Goal: Information Seeking & Learning: Find specific fact

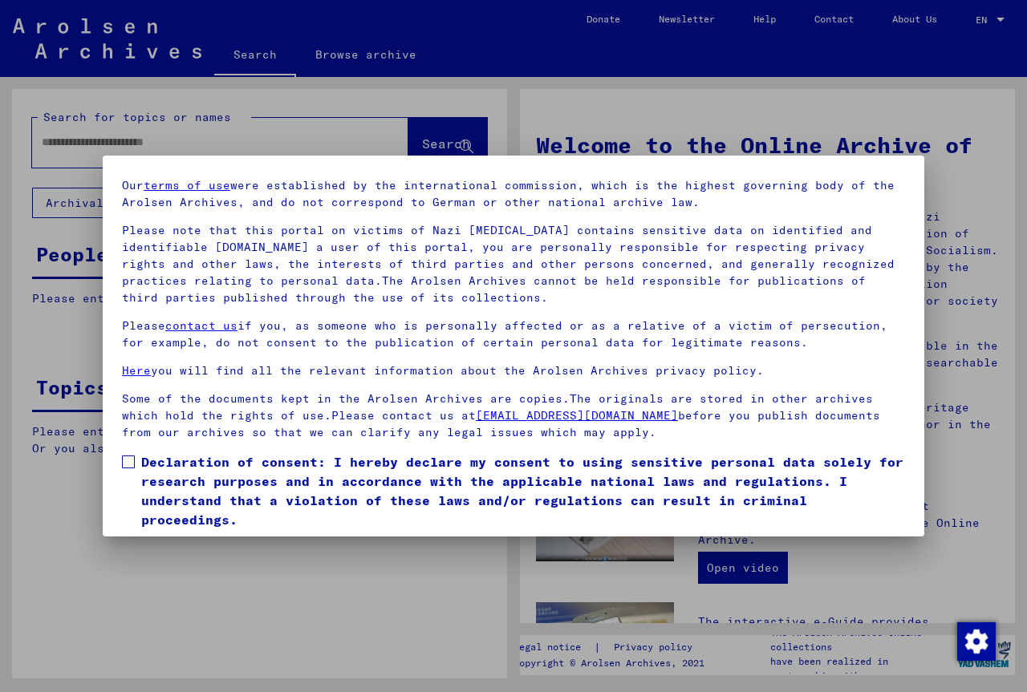
scroll to position [101, 0]
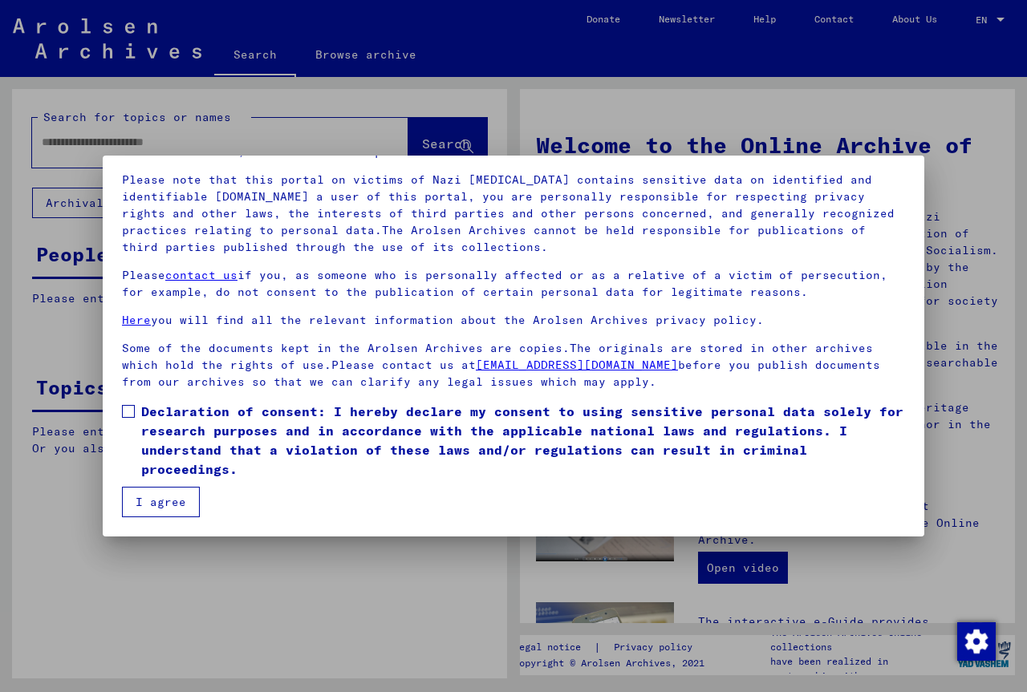
click at [124, 411] on span at bounding box center [128, 411] width 13 height 13
click at [154, 505] on button "I agree" at bounding box center [161, 502] width 78 height 30
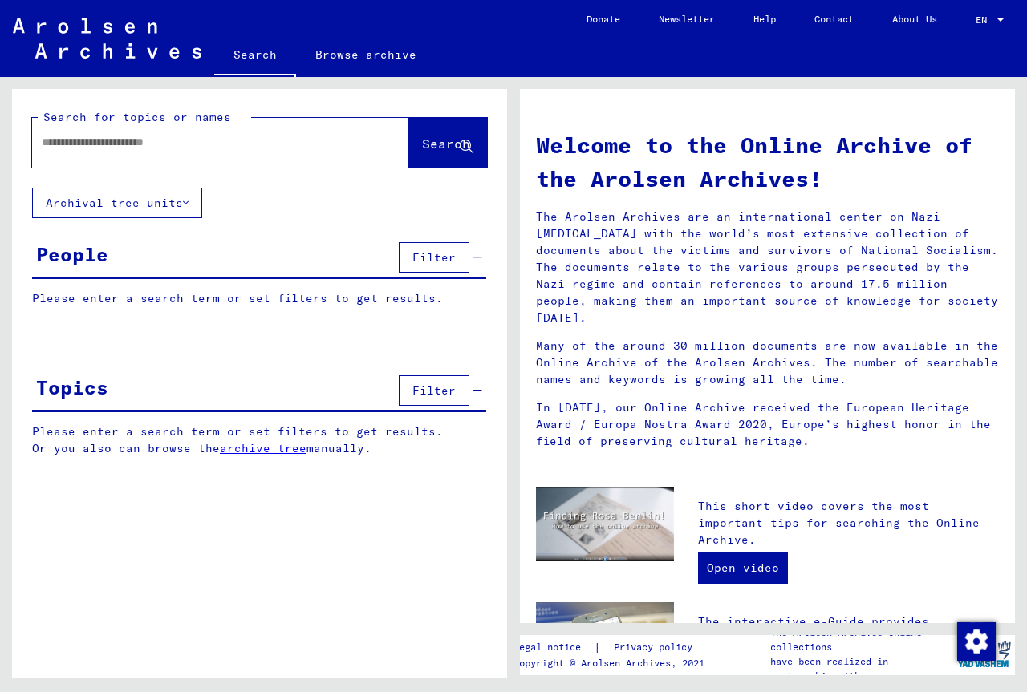
click at [987, 18] on span "EN" at bounding box center [984, 19] width 18 height 11
click at [801, 33] on div at bounding box center [513, 346] width 1027 height 692
click at [177, 205] on button "Archival tree units" at bounding box center [117, 203] width 170 height 30
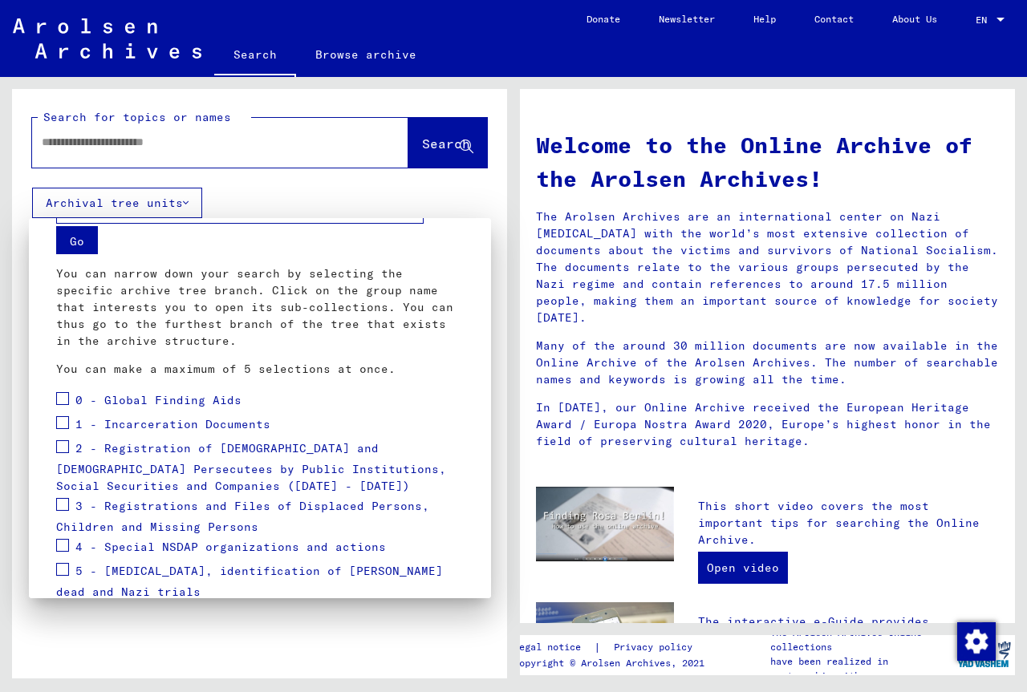
scroll to position [0, 0]
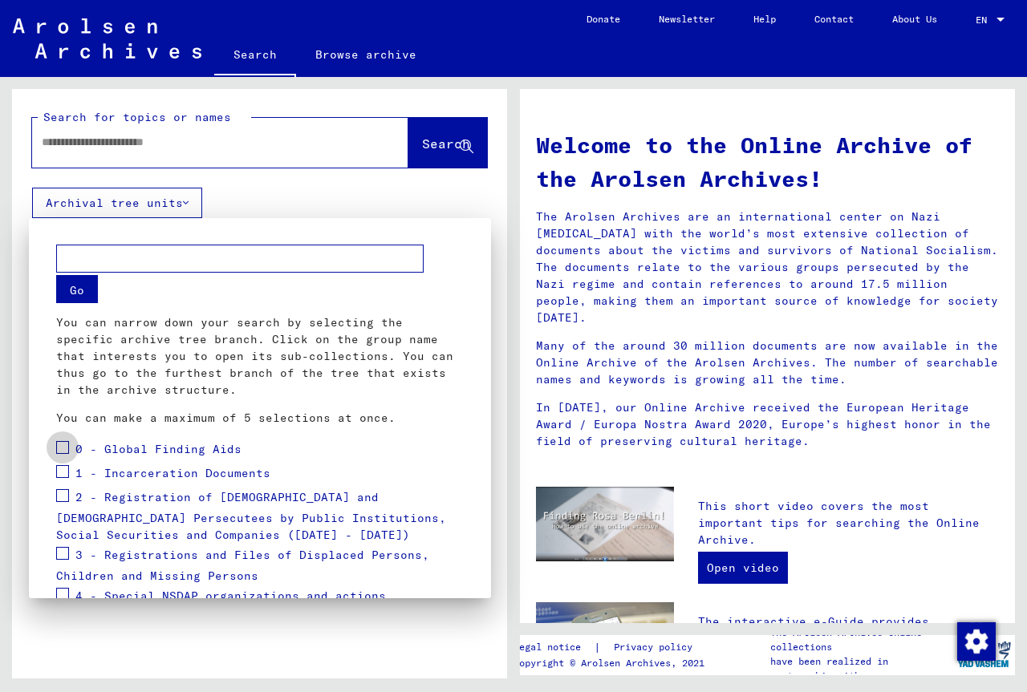
click at [58, 452] on span at bounding box center [62, 447] width 13 height 13
click at [153, 266] on input "text" at bounding box center [239, 259] width 367 height 28
type input "**********"
click at [81, 287] on button "Go" at bounding box center [77, 289] width 42 height 28
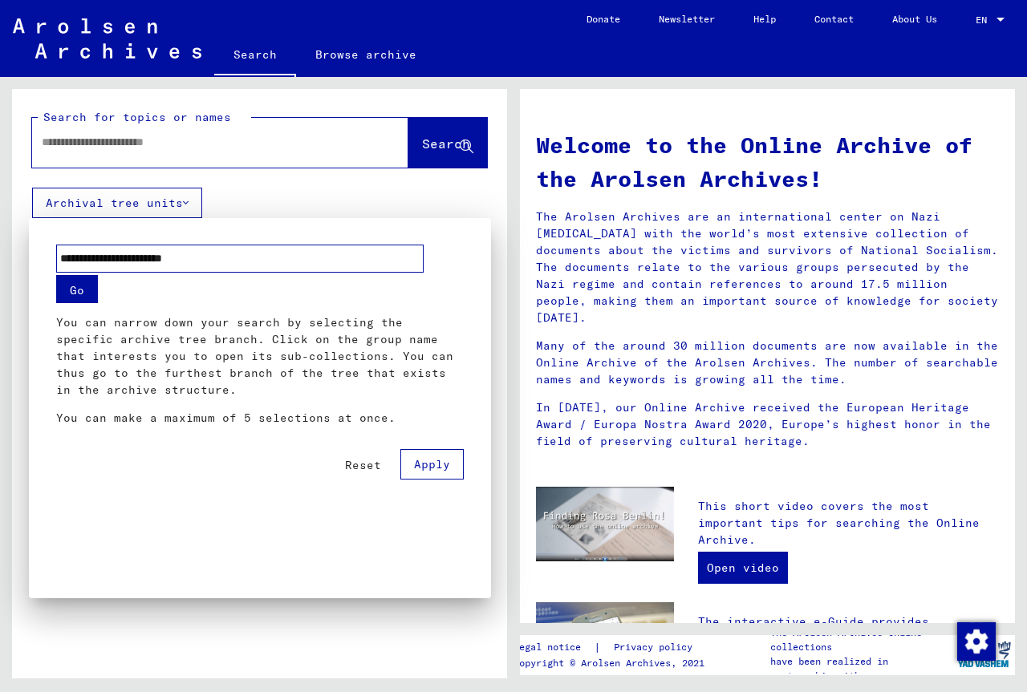
click at [424, 463] on span "Apply" at bounding box center [432, 464] width 36 height 14
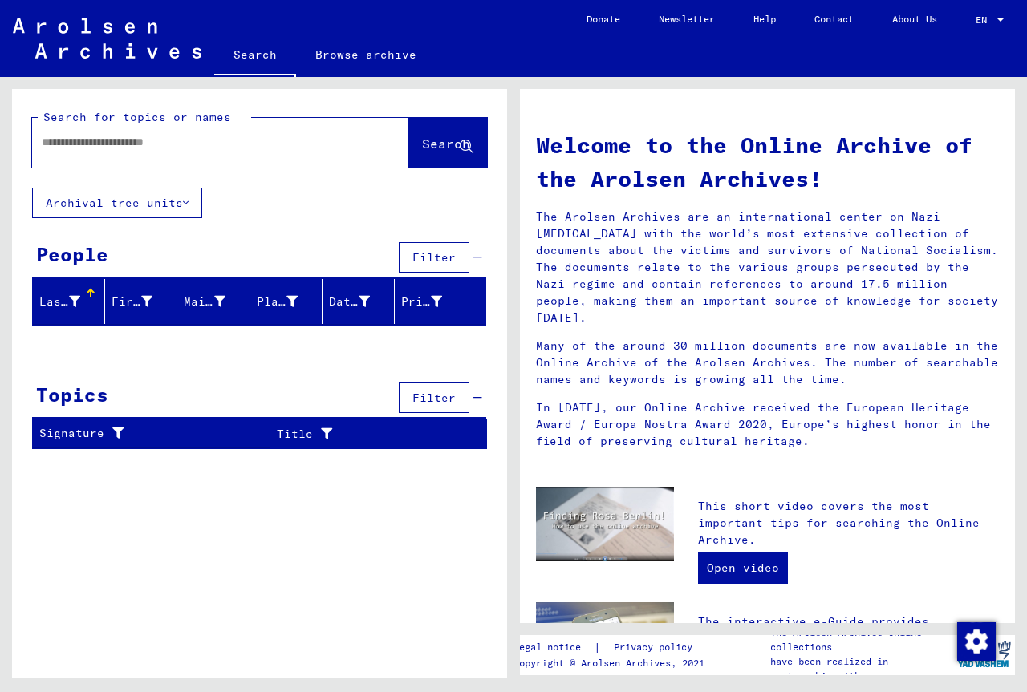
click at [81, 308] on div "Last Name" at bounding box center [61, 302] width 45 height 17
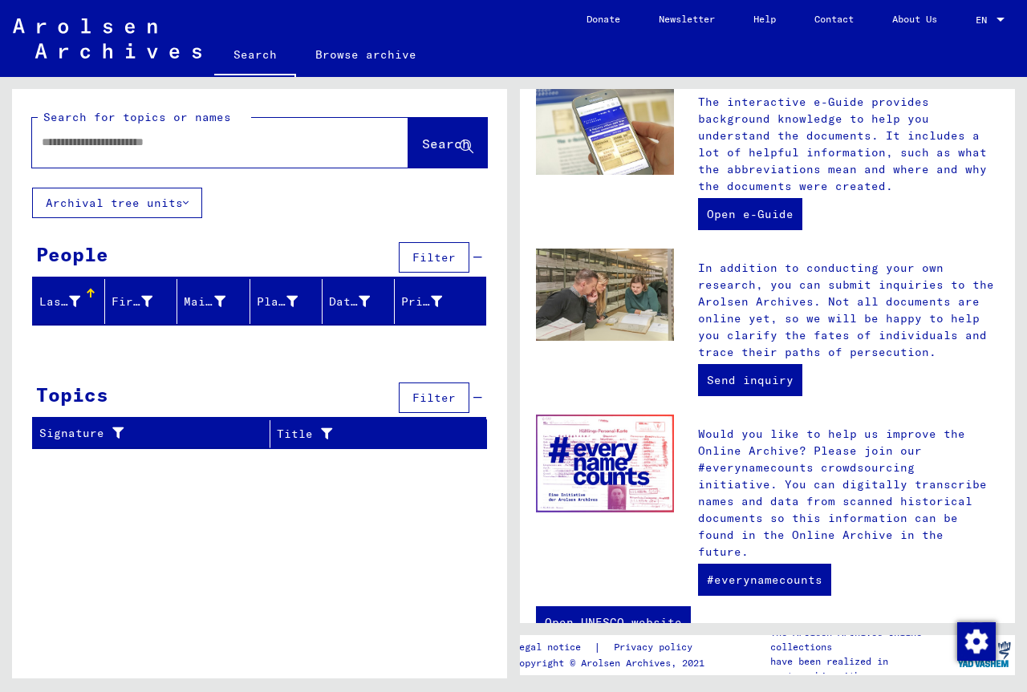
scroll to position [536, 0]
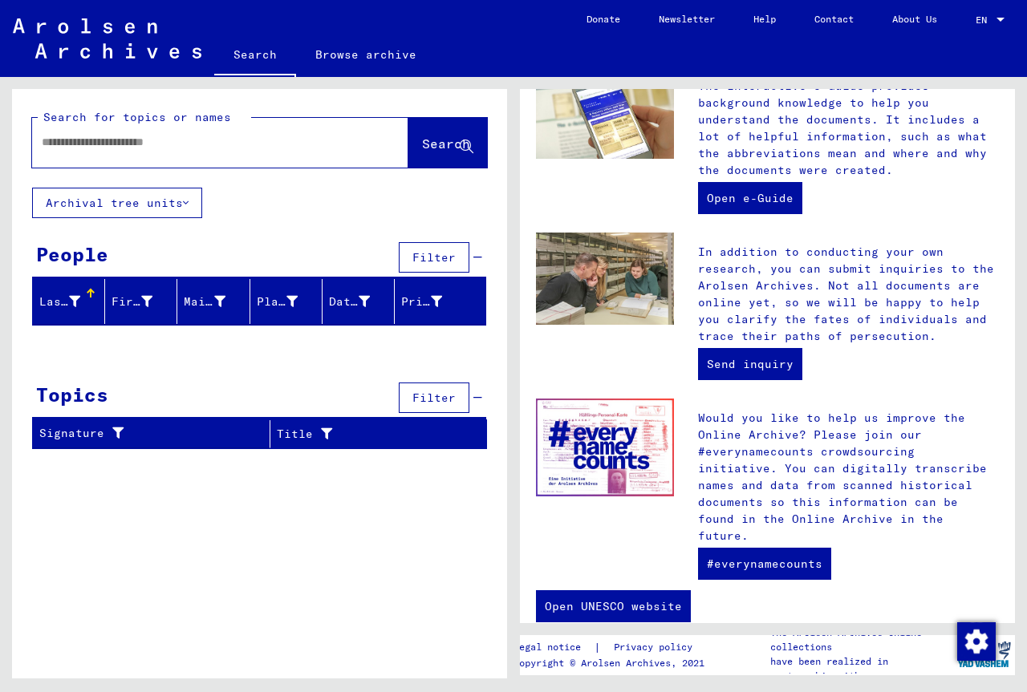
click at [211, 148] on input "text" at bounding box center [201, 142] width 318 height 17
click at [432, 144] on span "Search" at bounding box center [446, 144] width 48 height 16
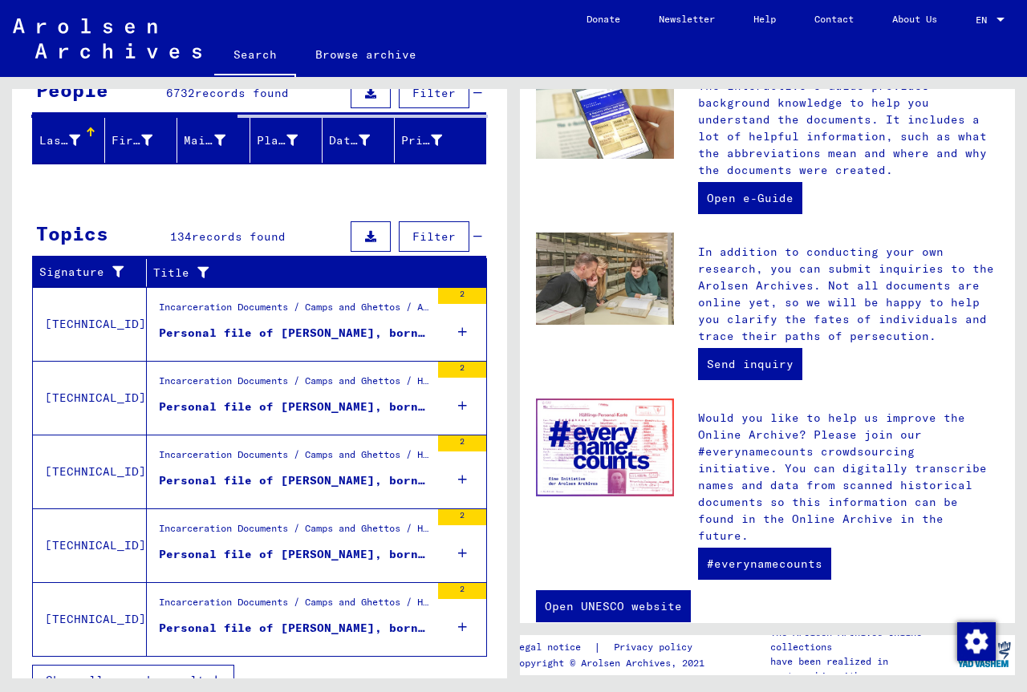
scroll to position [190, 0]
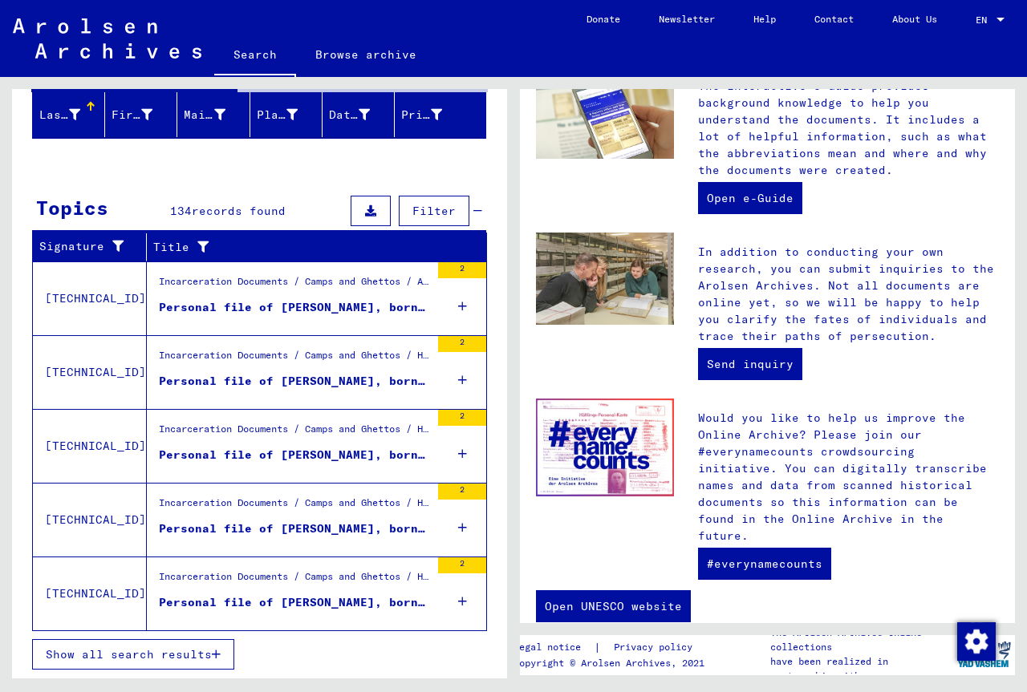
click at [213, 656] on icon "button" at bounding box center [216, 654] width 9 height 11
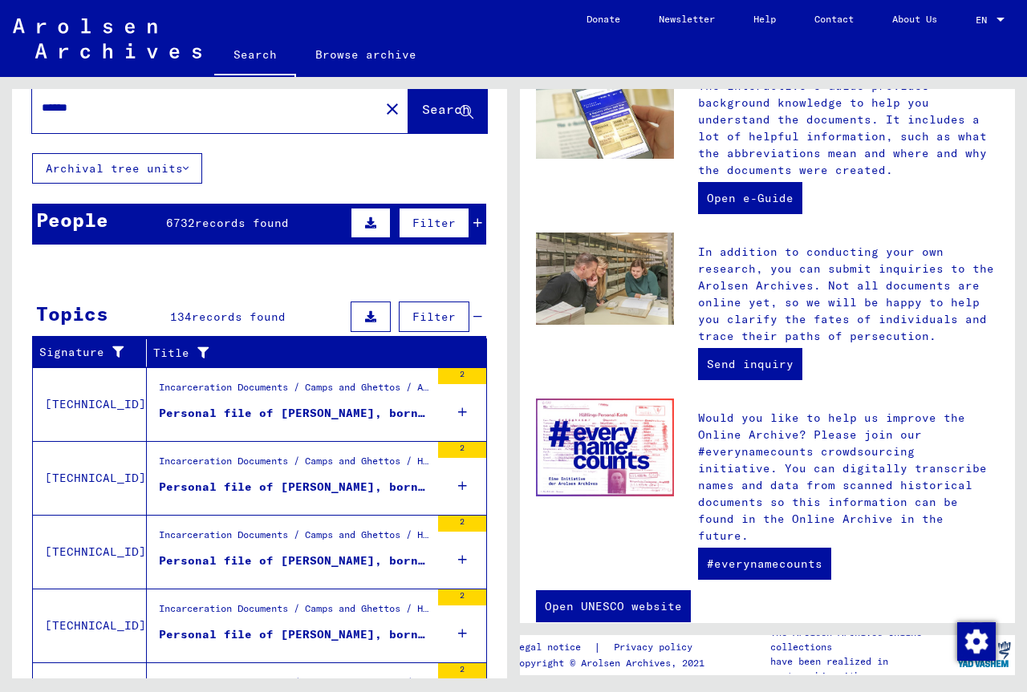
scroll to position [0, 0]
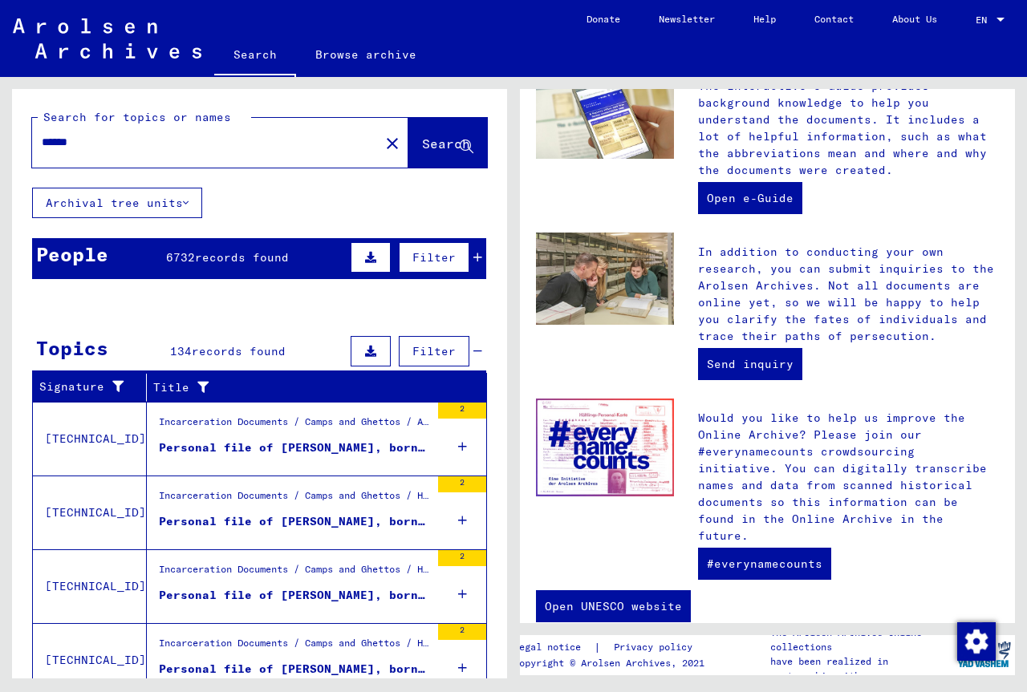
click at [177, 147] on input "******" at bounding box center [201, 142] width 318 height 17
type input "**********"
click at [422, 147] on span "Search" at bounding box center [446, 144] width 48 height 16
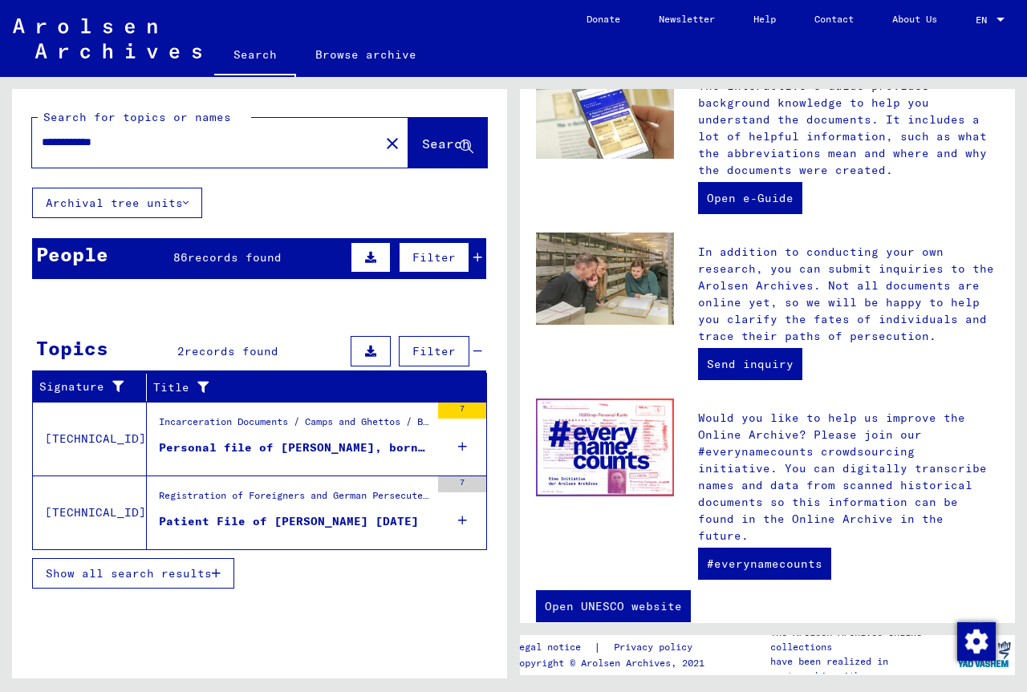
click at [464, 452] on mat-cell at bounding box center [440, 462] width 91 height 39
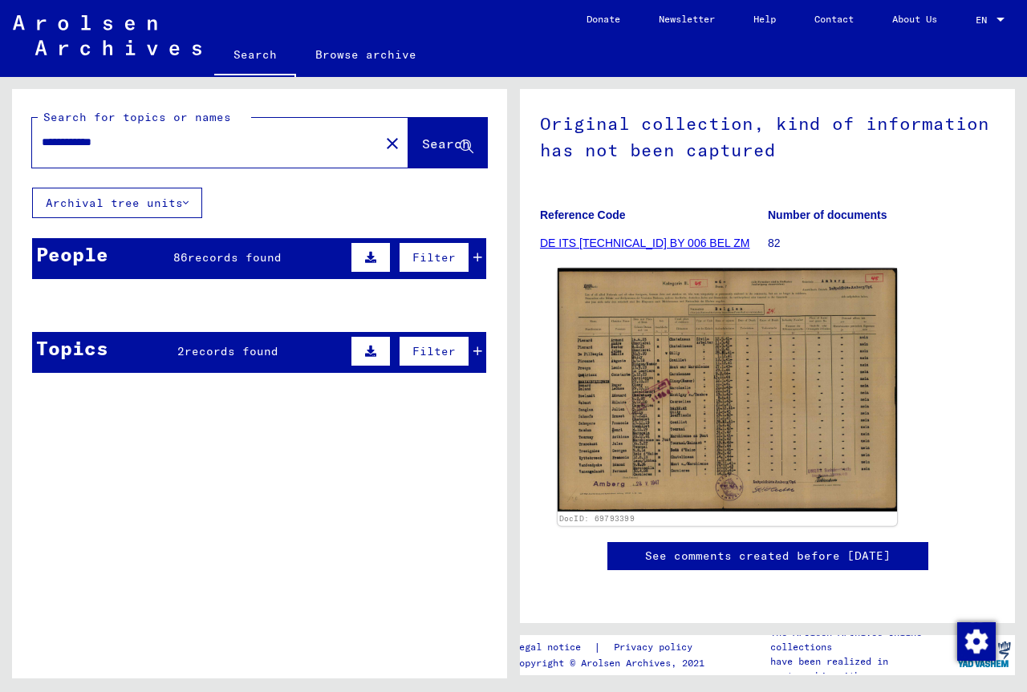
scroll to position [160, 0]
click at [720, 334] on img at bounding box center [726, 391] width 339 height 244
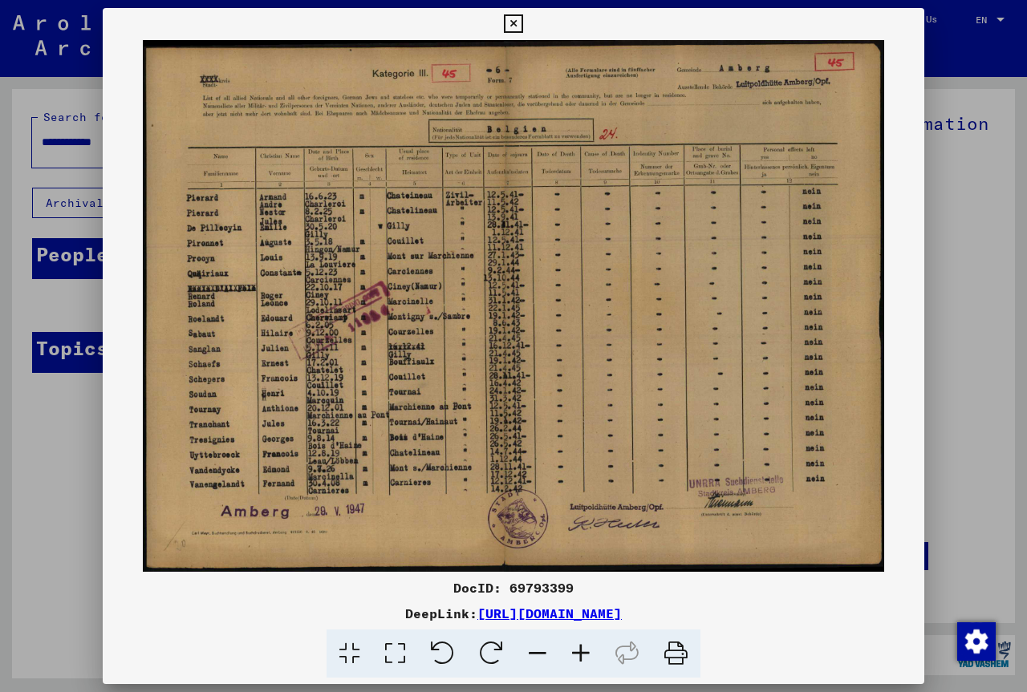
click at [580, 653] on icon at bounding box center [580, 654] width 43 height 49
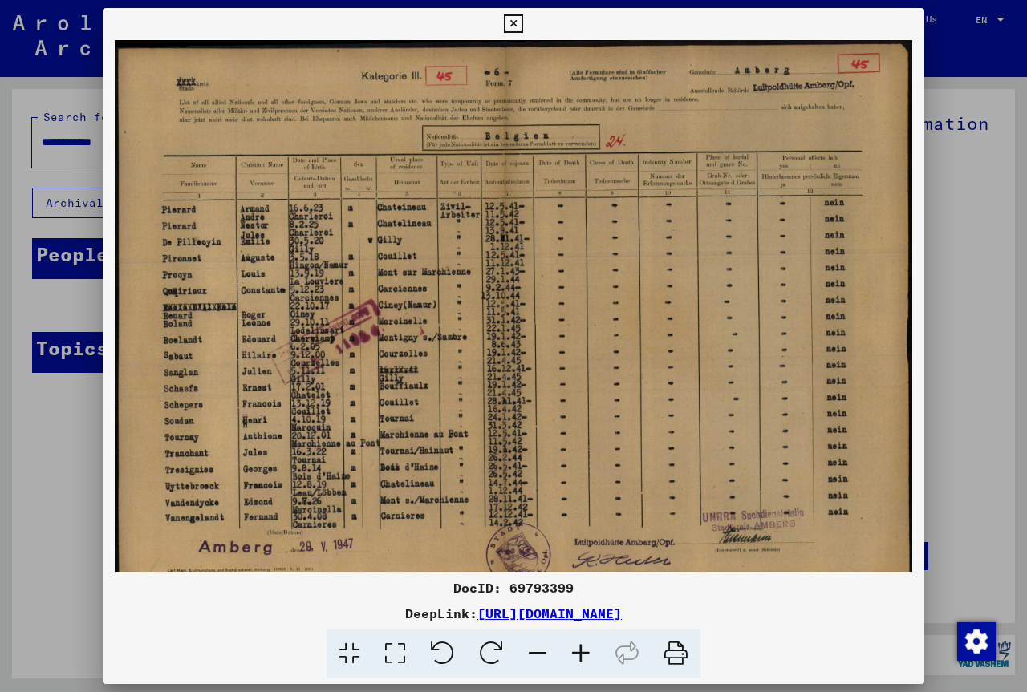
click at [580, 653] on icon at bounding box center [580, 654] width 43 height 49
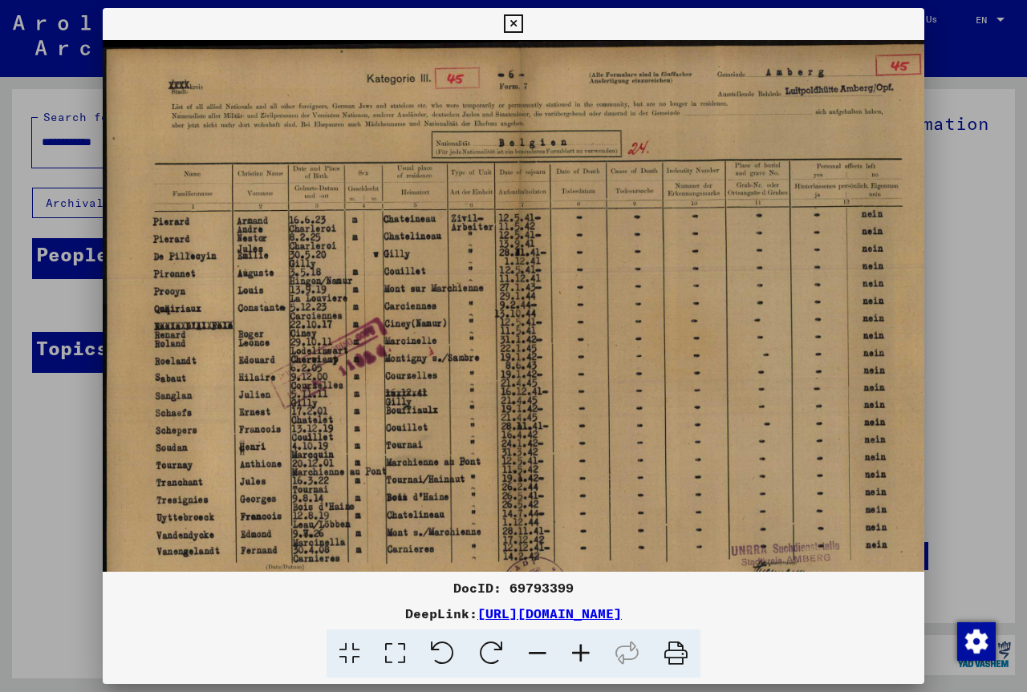
click at [580, 653] on icon at bounding box center [580, 654] width 43 height 49
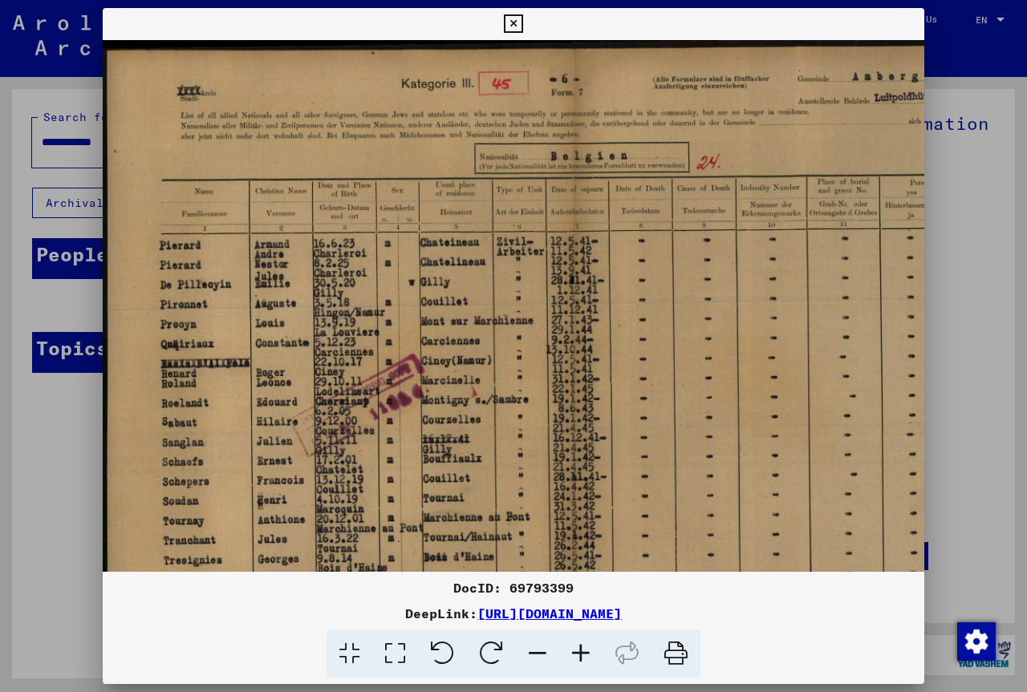
click at [537, 651] on icon at bounding box center [537, 654] width 43 height 49
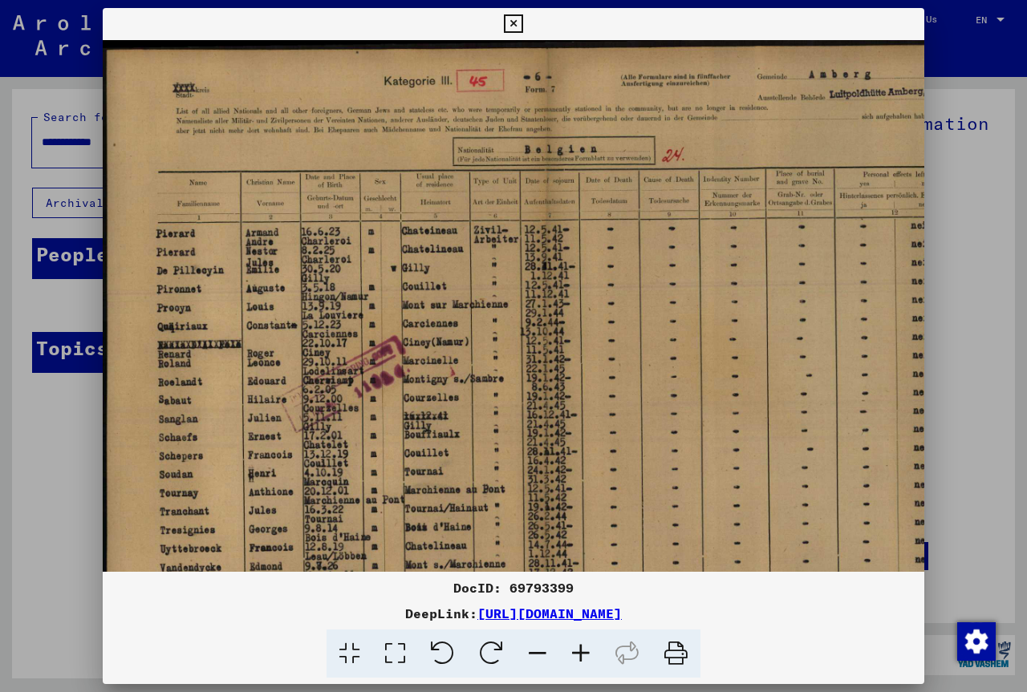
click at [537, 651] on icon at bounding box center [537, 654] width 43 height 49
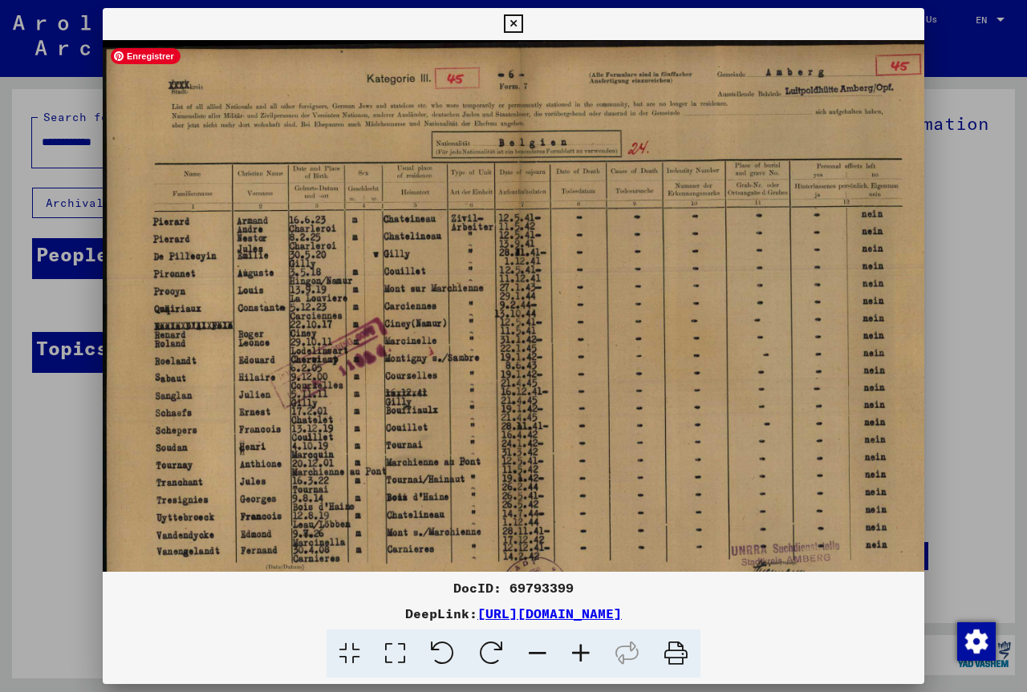
click at [975, 245] on div at bounding box center [513, 346] width 1027 height 692
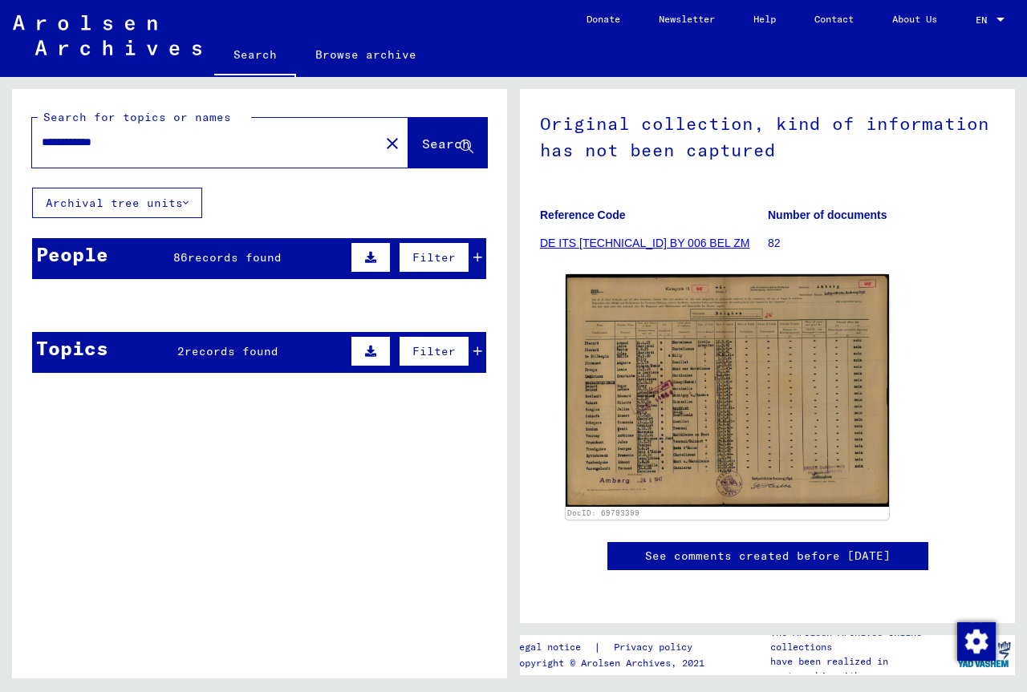
click at [473, 259] on icon at bounding box center [477, 257] width 9 height 11
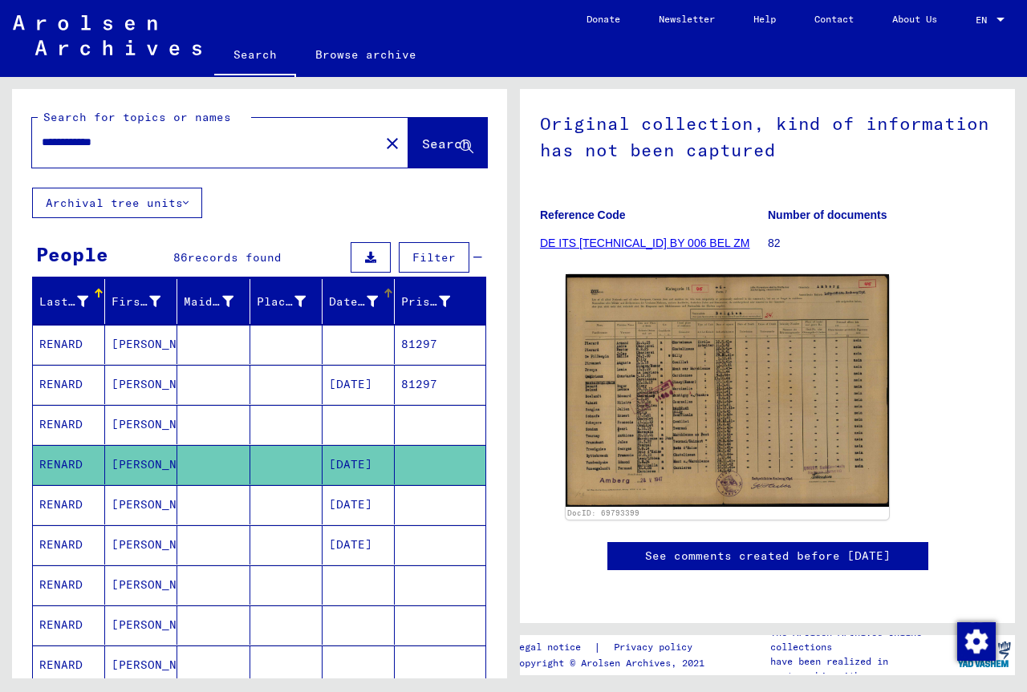
click at [348, 303] on div "Date of Birth" at bounding box center [353, 302] width 49 height 17
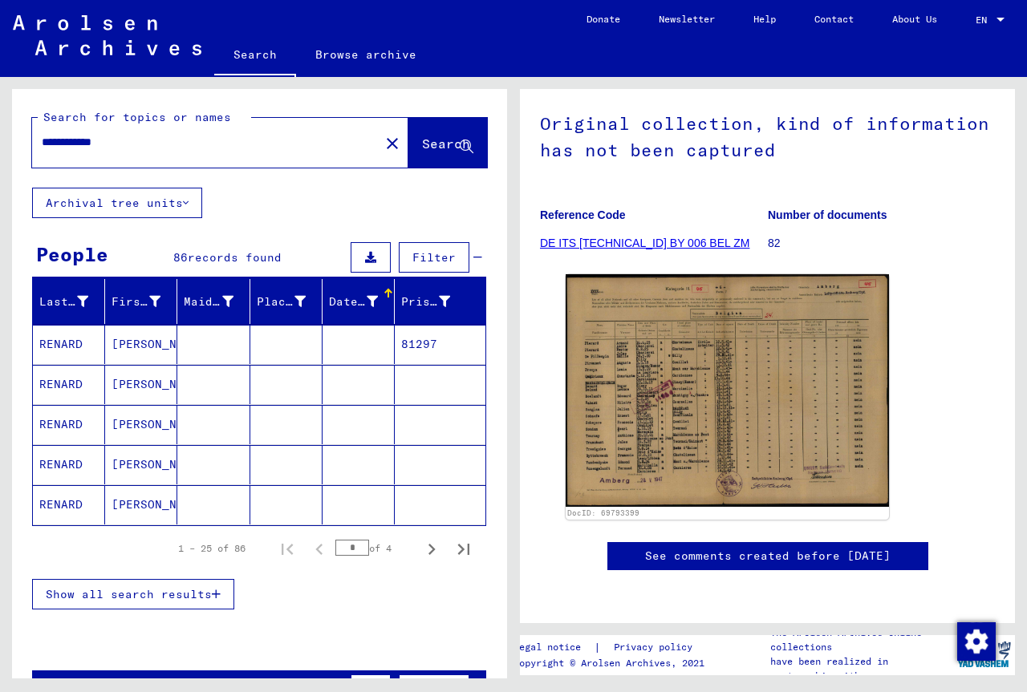
click at [347, 304] on div "Date of Birth" at bounding box center [353, 302] width 49 height 17
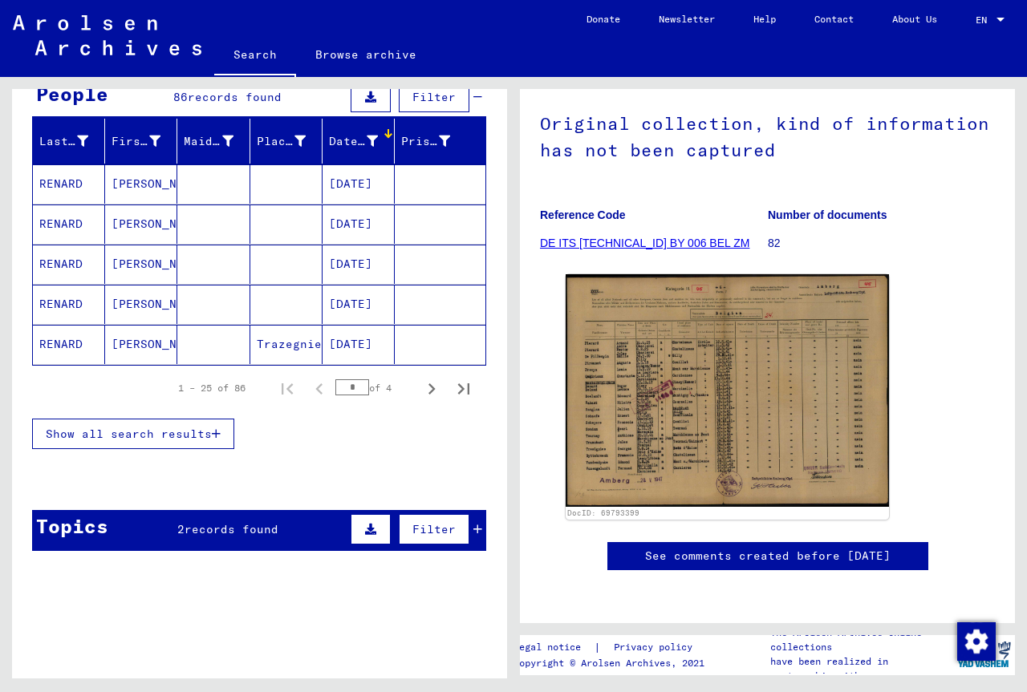
scroll to position [80, 0]
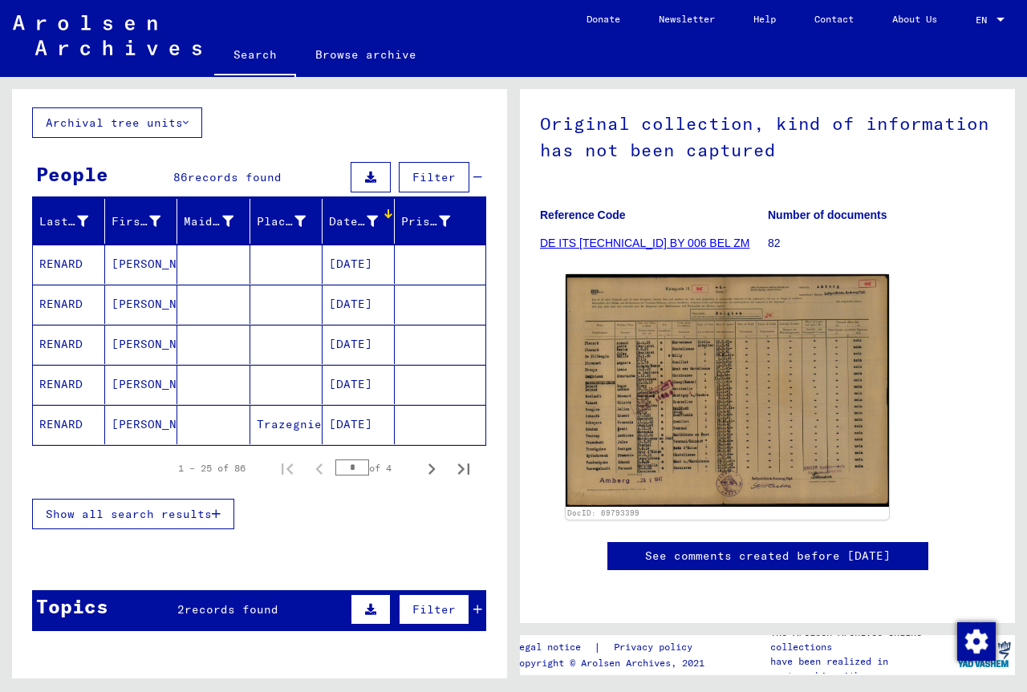
click at [473, 607] on icon at bounding box center [477, 609] width 9 height 11
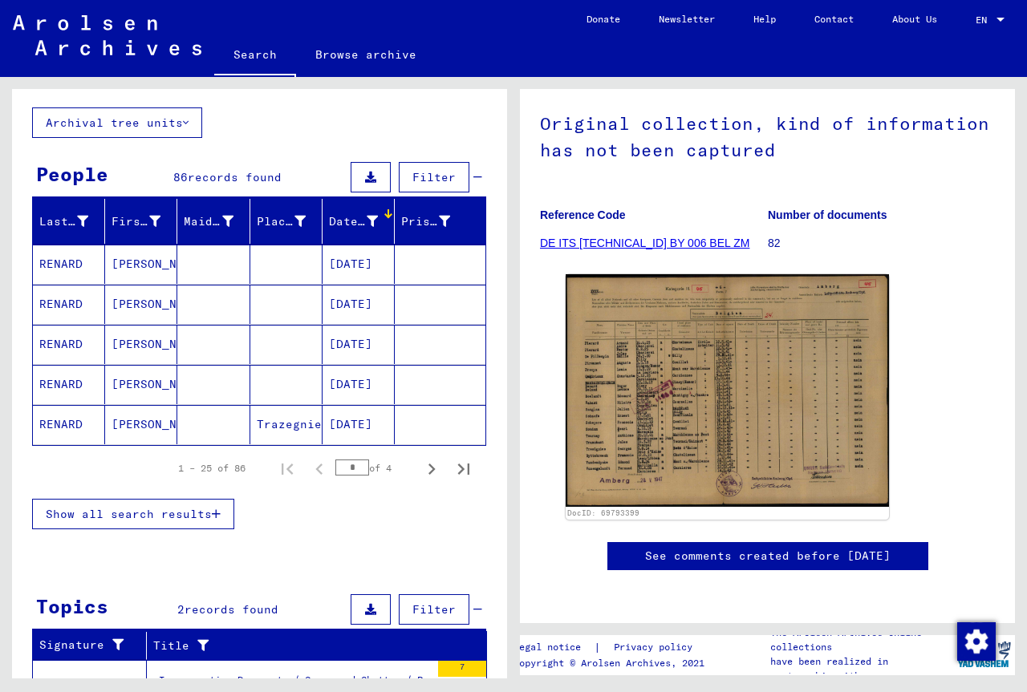
scroll to position [0, 0]
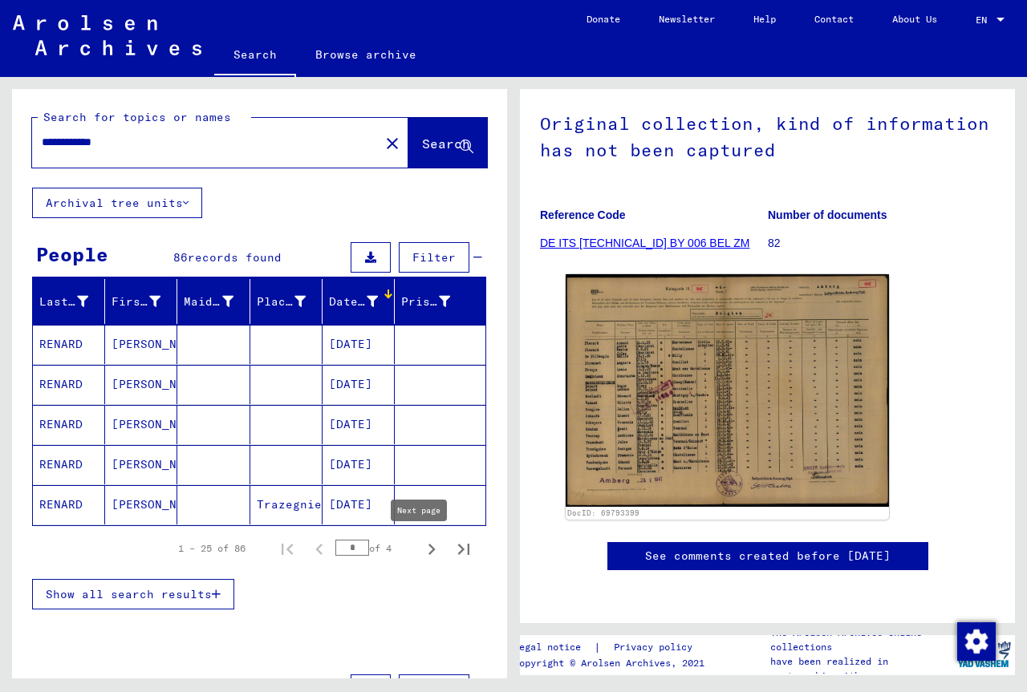
click at [420, 551] on icon "Next page" at bounding box center [431, 549] width 22 height 22
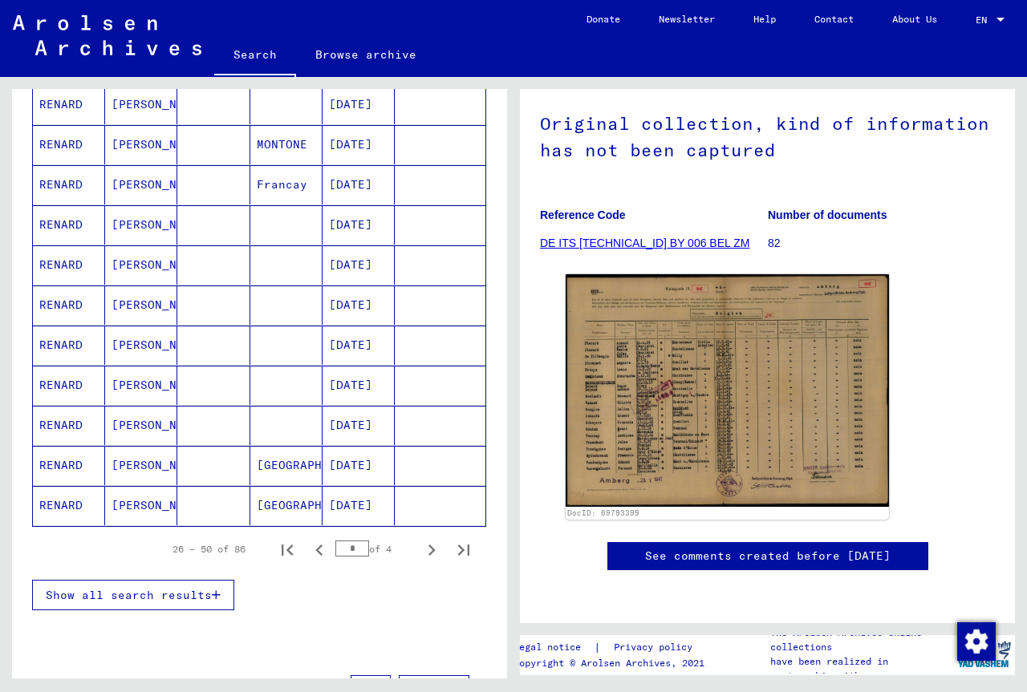
scroll to position [802, 0]
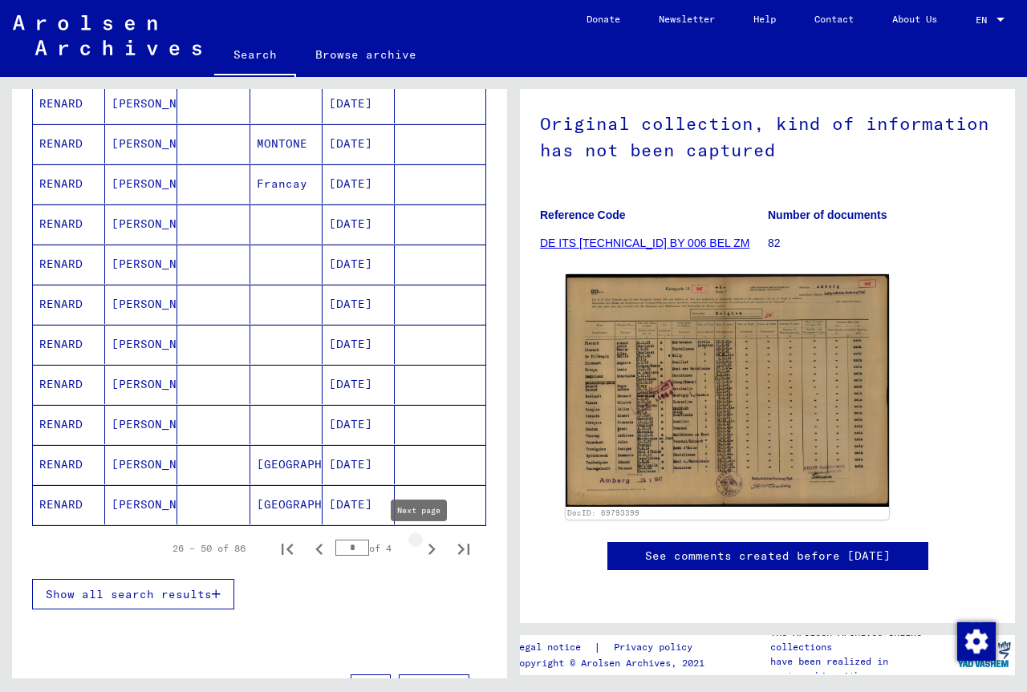
click at [428, 546] on icon "Next page" at bounding box center [431, 549] width 7 height 11
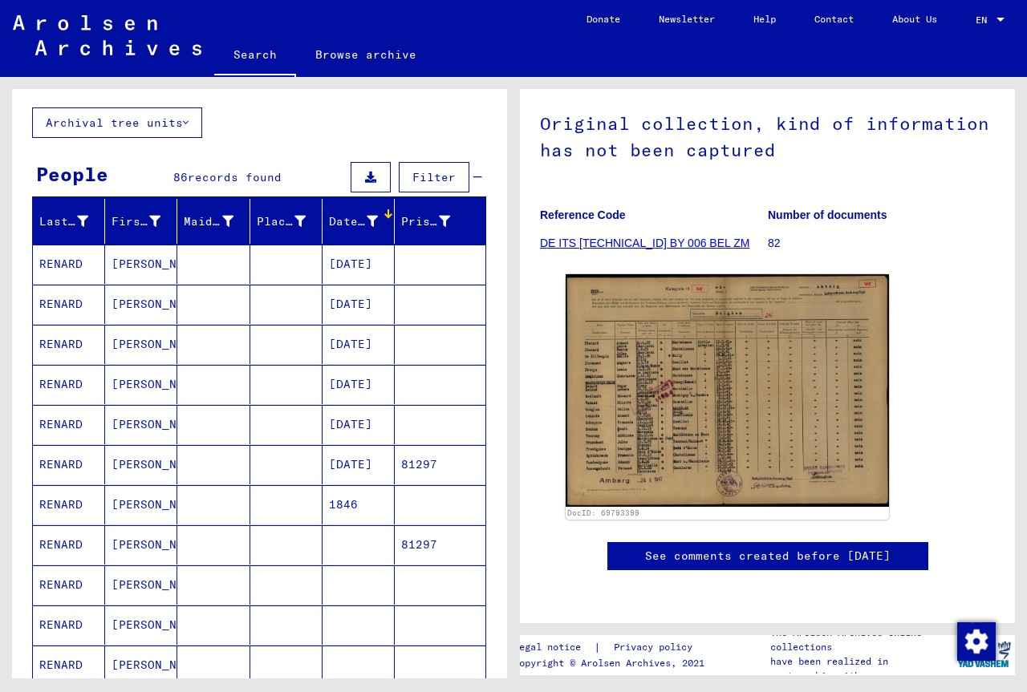
scroll to position [321, 0]
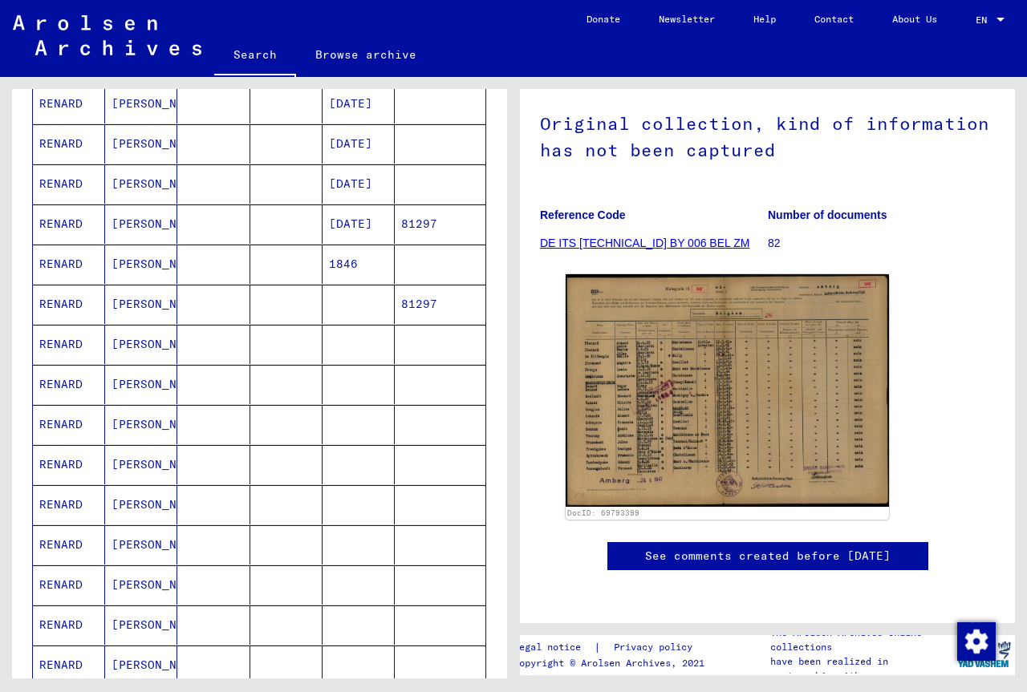
click at [183, 428] on mat-cell at bounding box center [213, 424] width 72 height 39
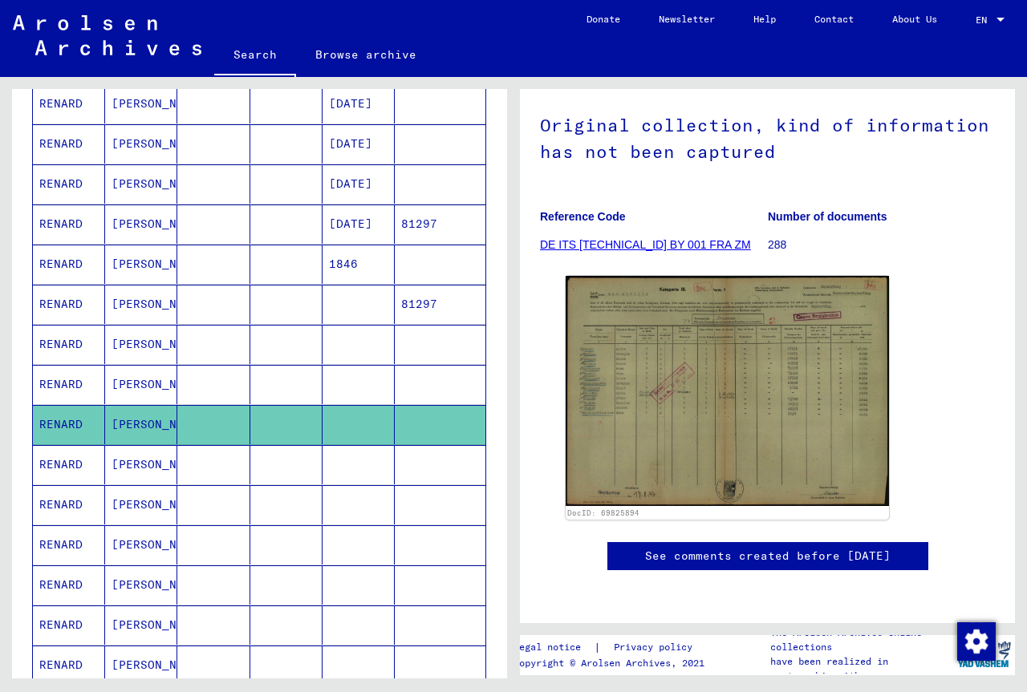
scroll to position [241, 0]
click at [185, 476] on mat-cell at bounding box center [213, 464] width 72 height 39
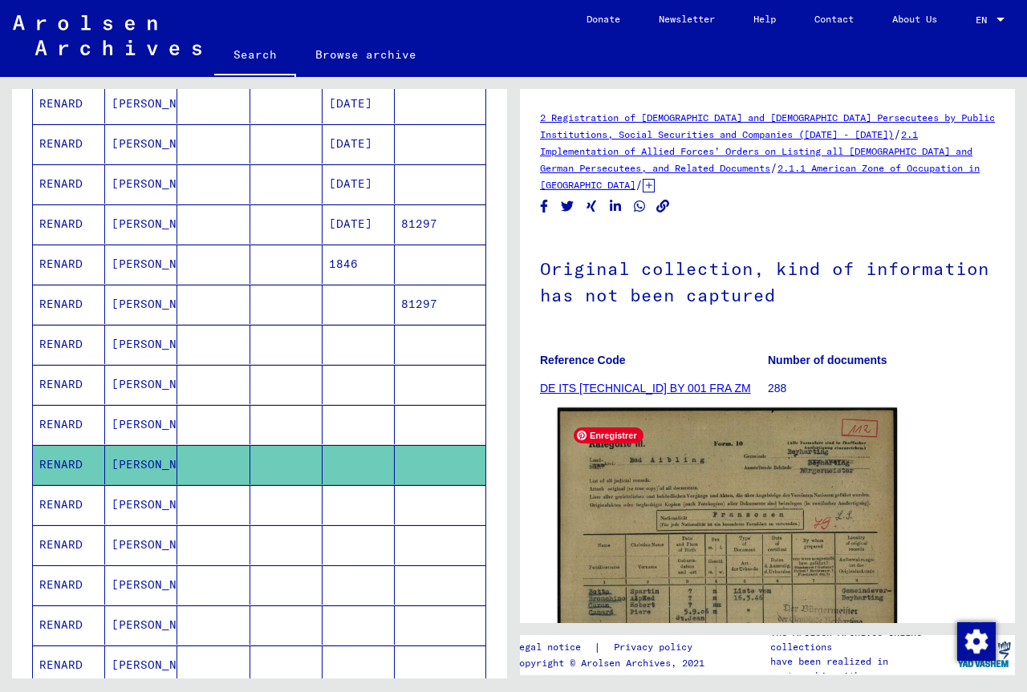
scroll to position [160, 0]
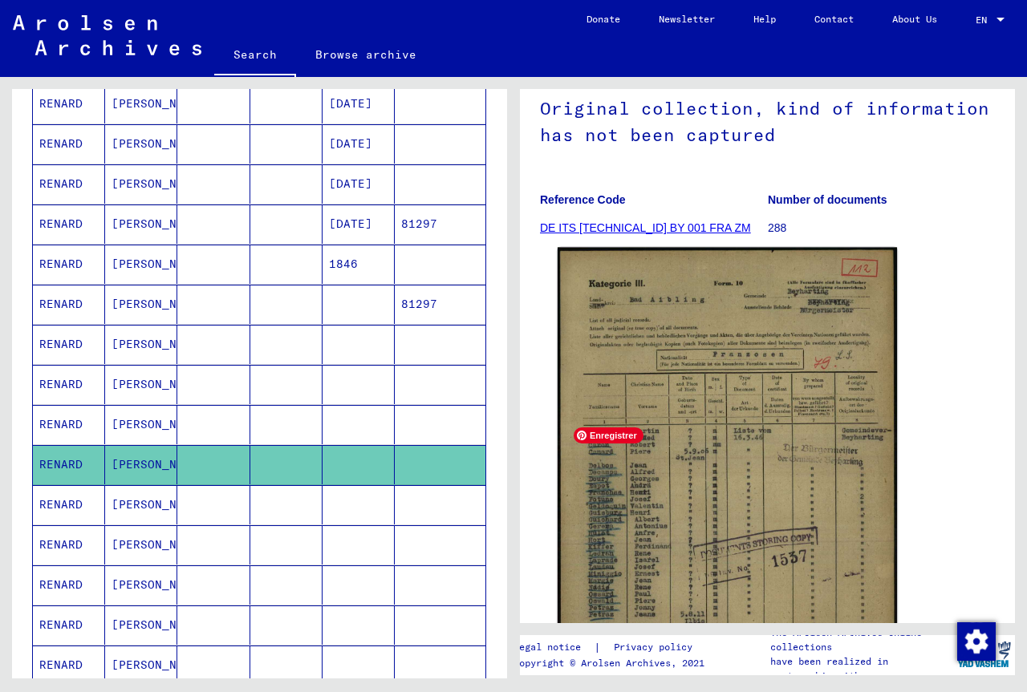
click at [705, 491] on img at bounding box center [726, 488] width 339 height 480
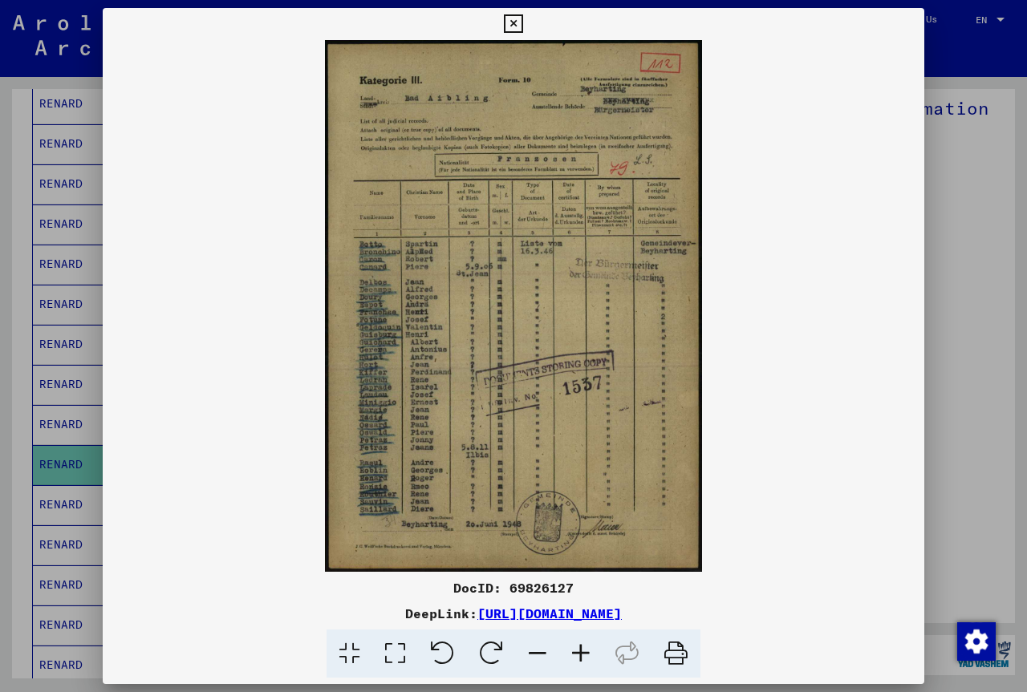
click at [575, 647] on icon at bounding box center [580, 654] width 43 height 49
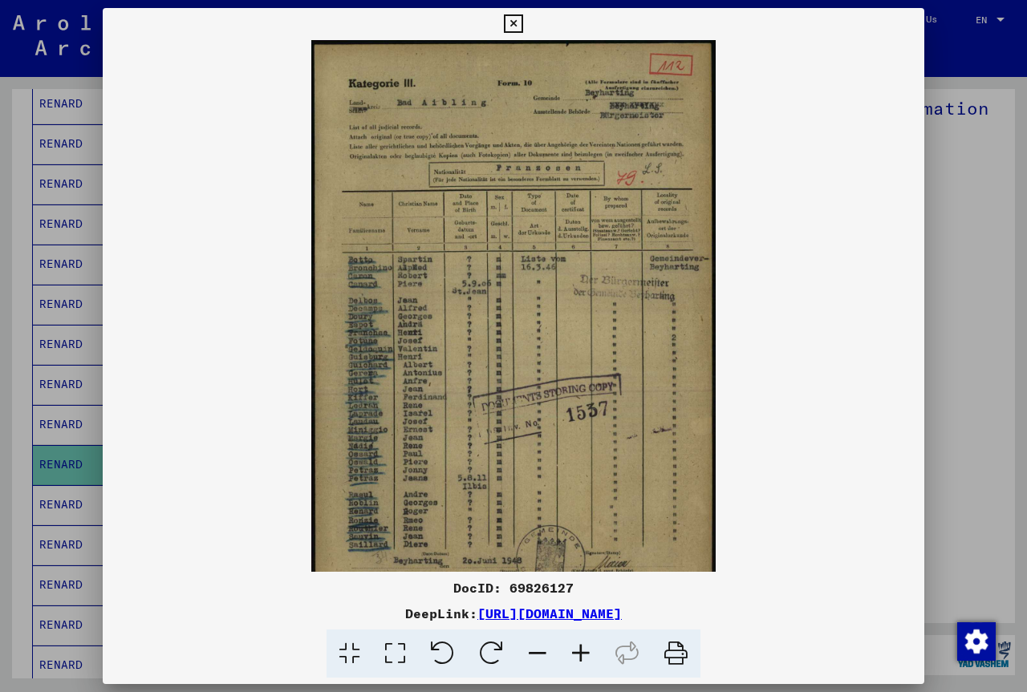
click at [575, 647] on icon at bounding box center [580, 654] width 43 height 49
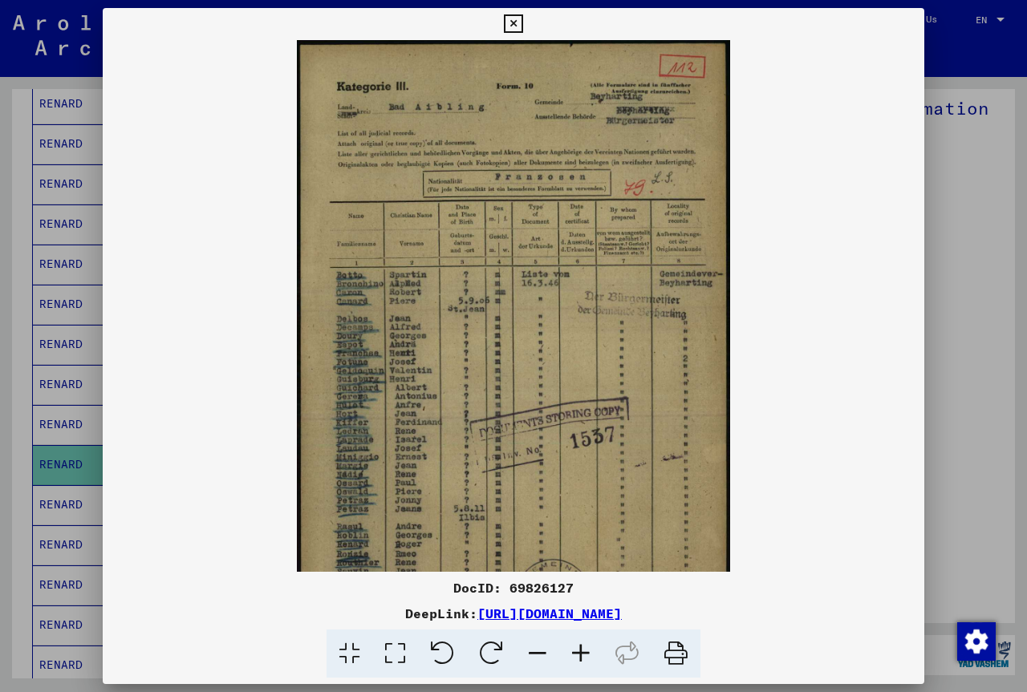
click at [575, 647] on icon at bounding box center [580, 654] width 43 height 49
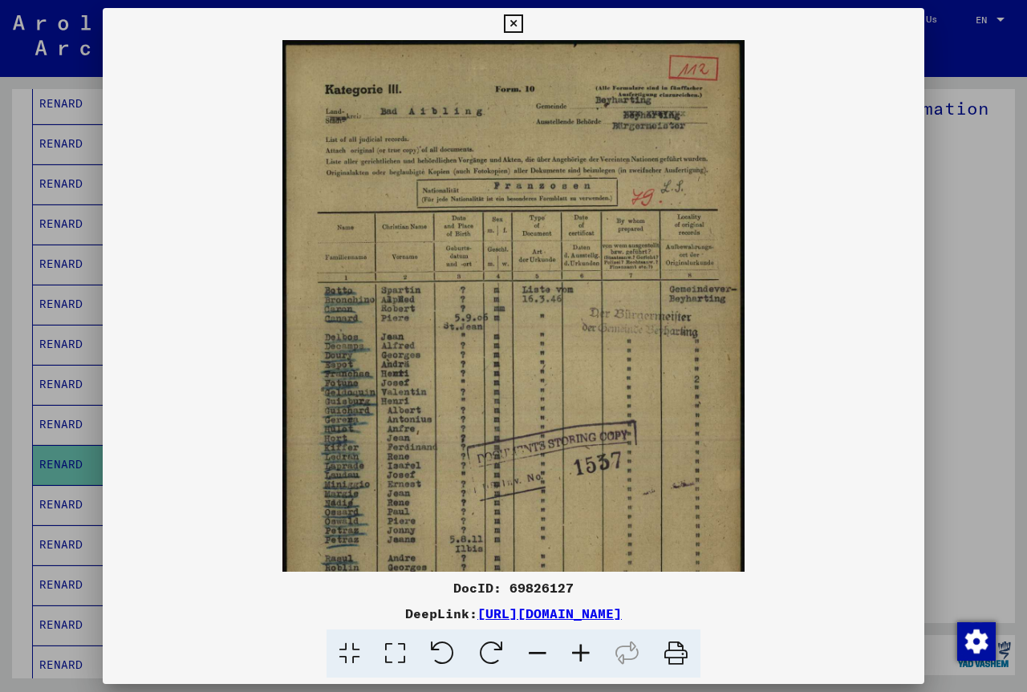
click at [575, 647] on icon at bounding box center [580, 654] width 43 height 49
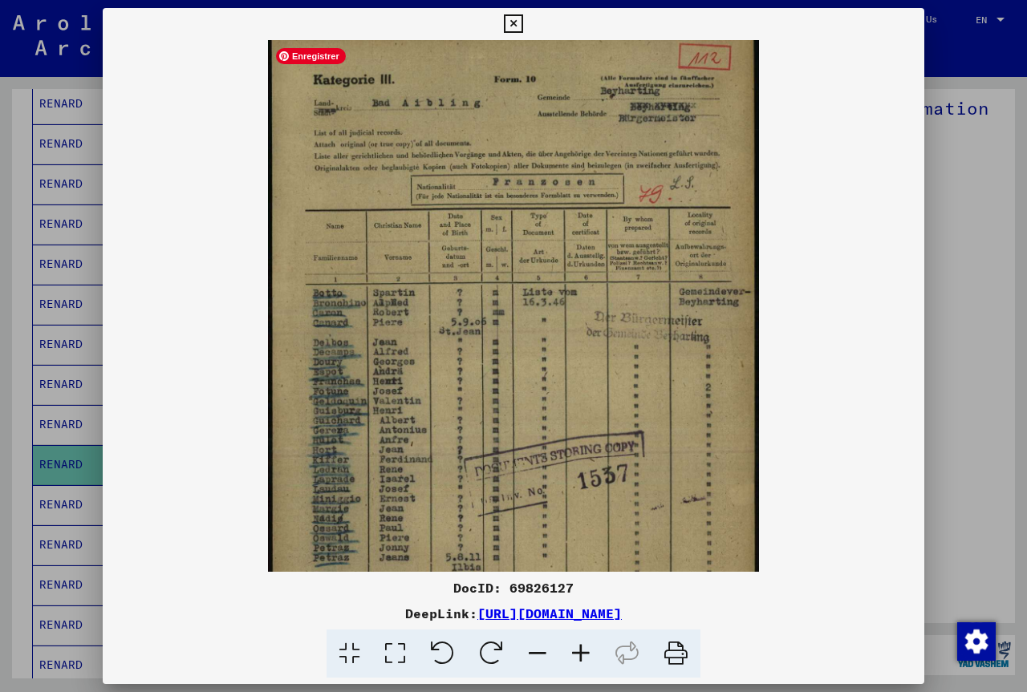
scroll to position [8, 0]
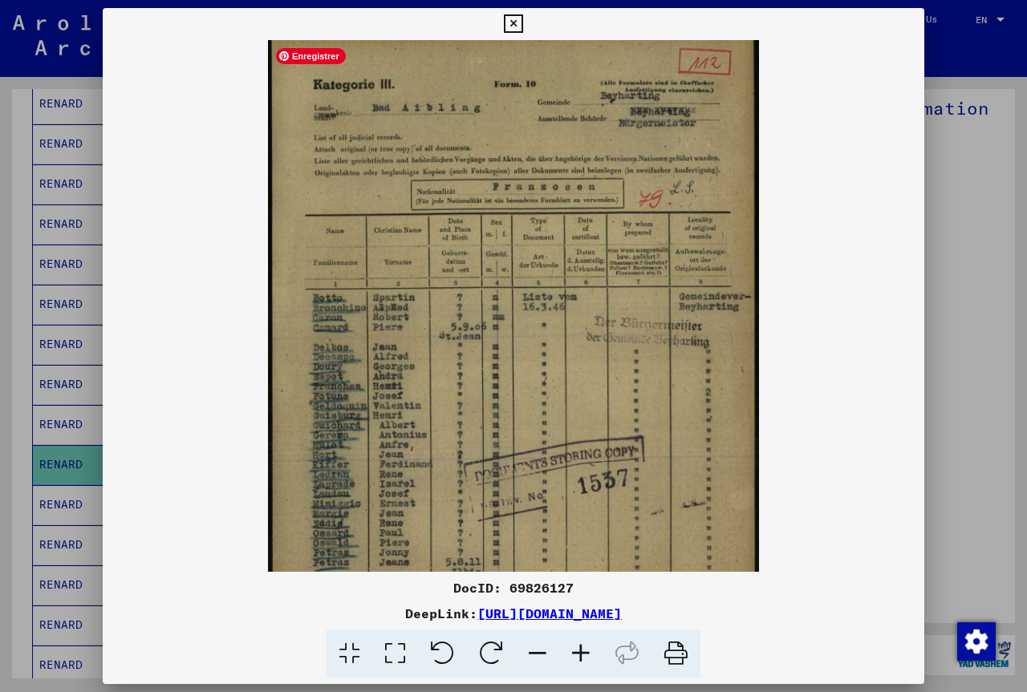
drag, startPoint x: 591, startPoint y: 472, endPoint x: 536, endPoint y: 438, distance: 65.2
click at [536, 438] on img at bounding box center [513, 378] width 490 height 692
click at [578, 654] on icon at bounding box center [580, 654] width 43 height 49
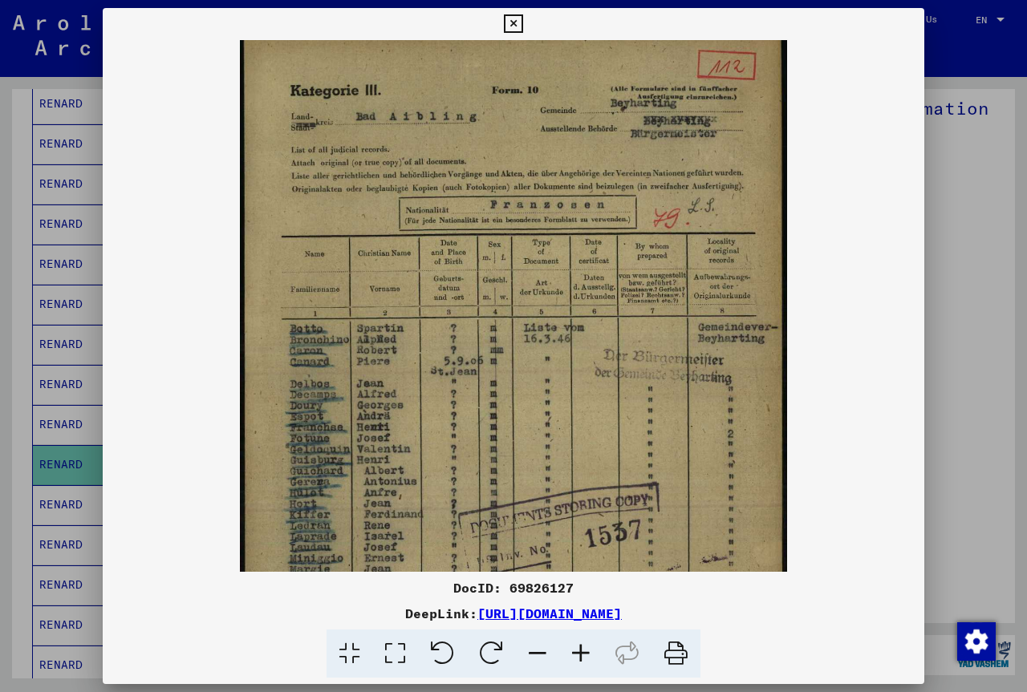
click at [578, 654] on icon at bounding box center [580, 654] width 43 height 49
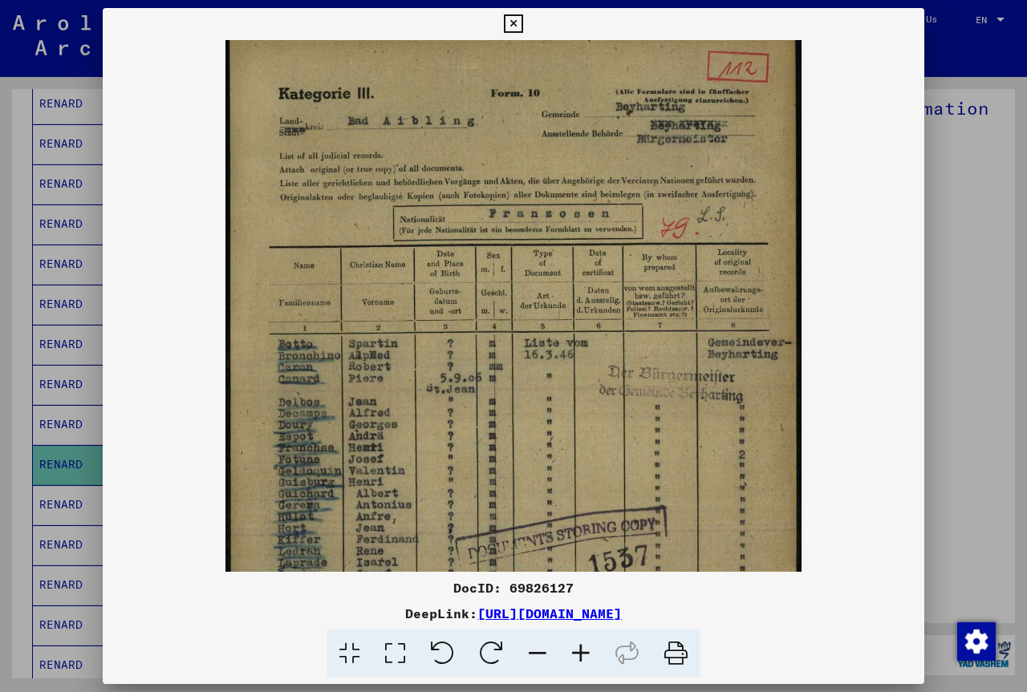
click at [578, 646] on icon at bounding box center [580, 654] width 43 height 49
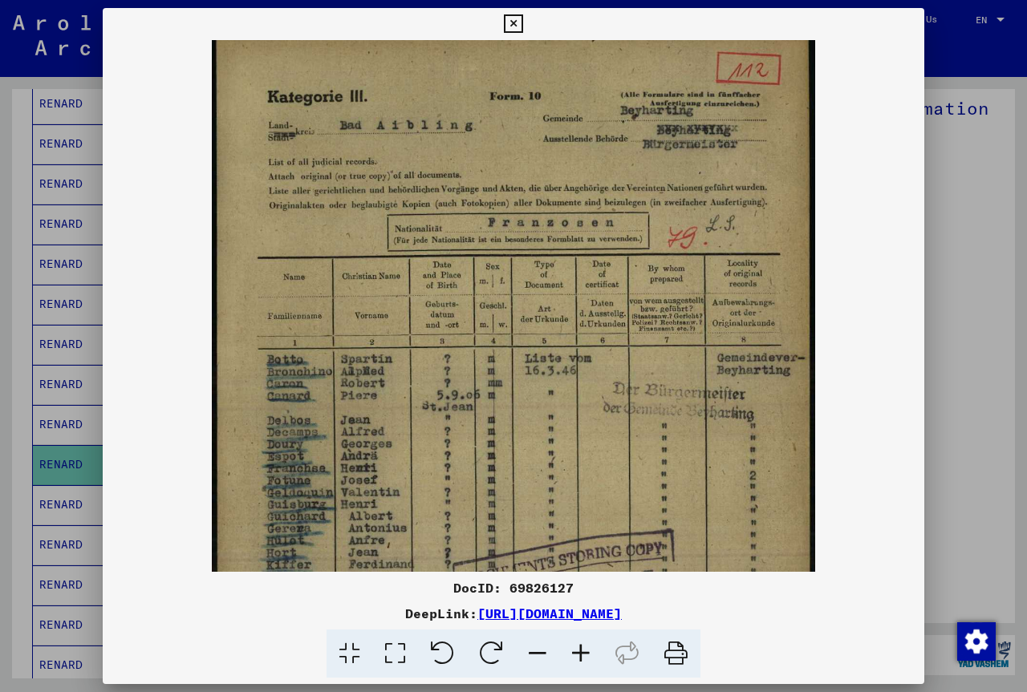
click at [577, 656] on icon at bounding box center [580, 654] width 43 height 49
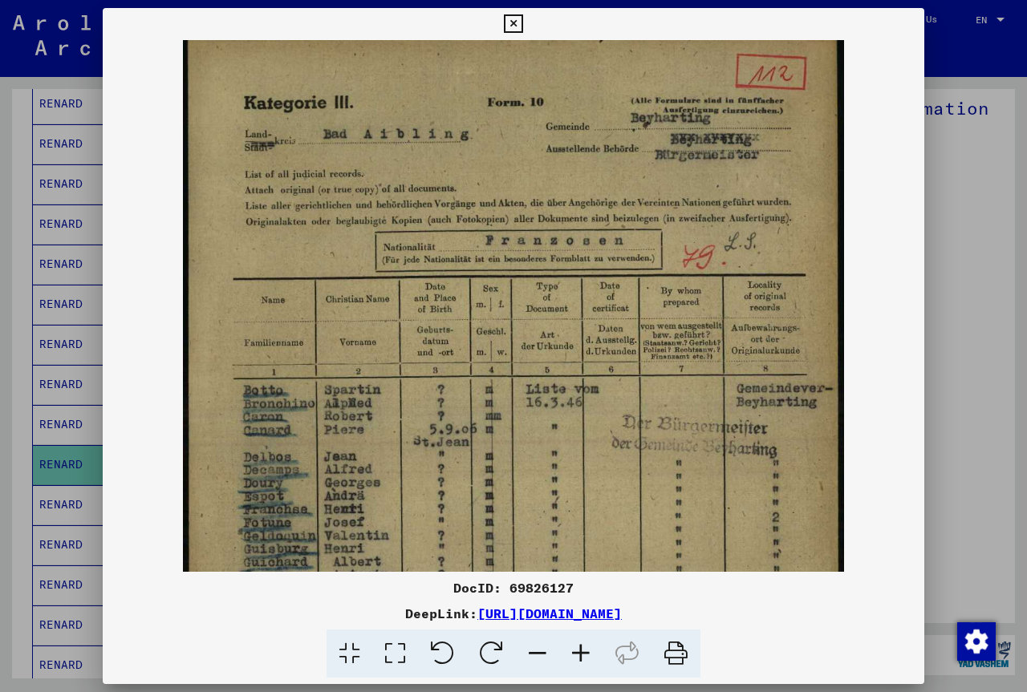
click at [577, 656] on icon at bounding box center [580, 654] width 43 height 49
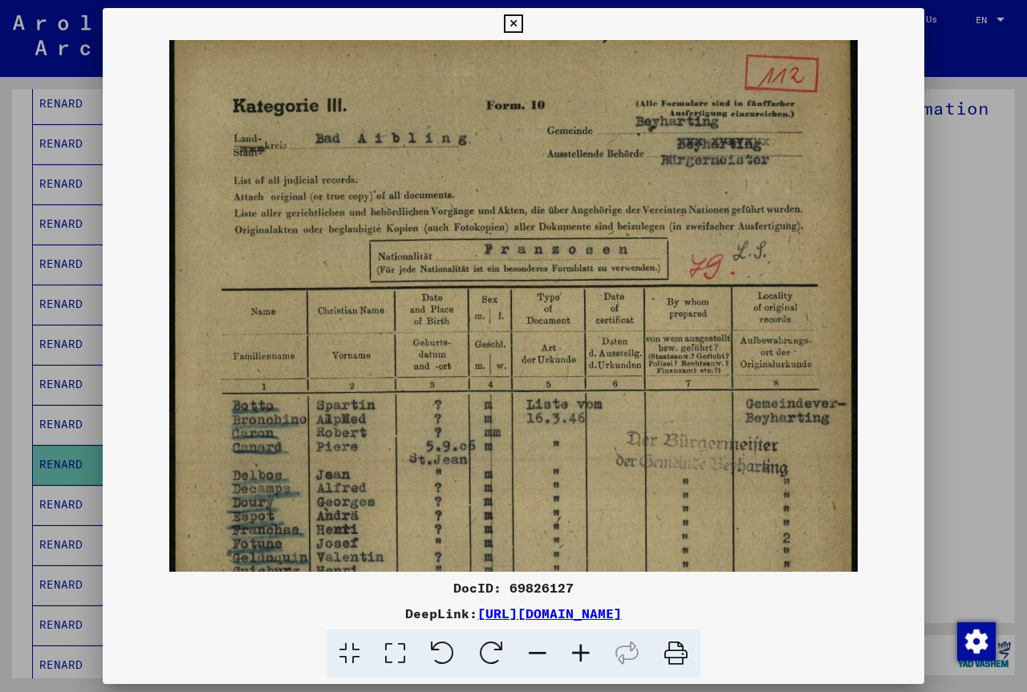
click at [577, 656] on icon at bounding box center [580, 654] width 43 height 49
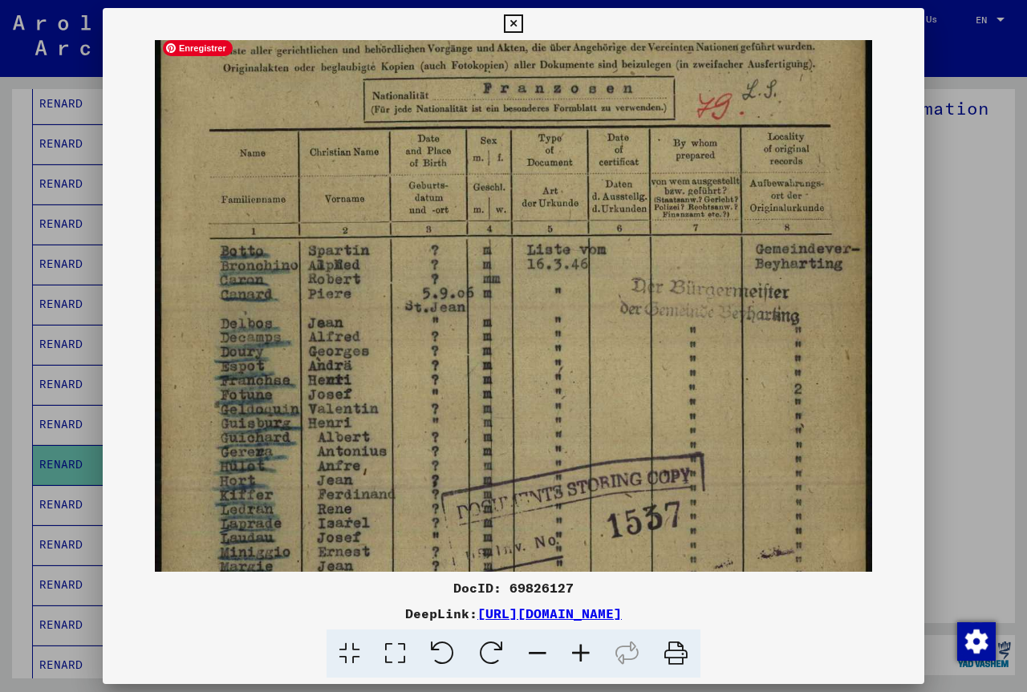
scroll to position [236, 0]
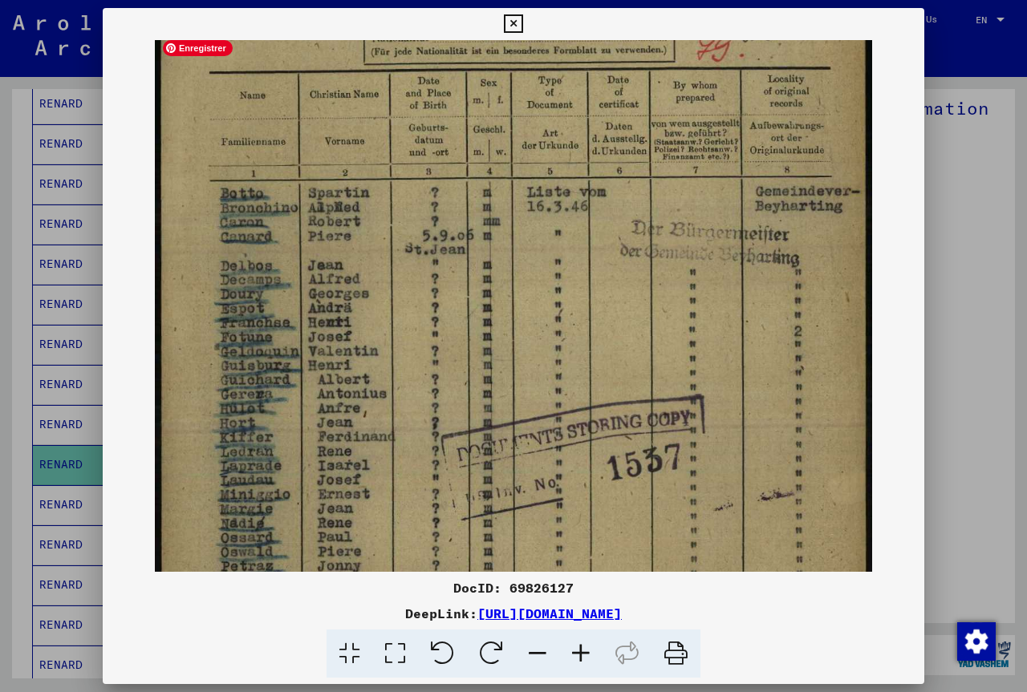
drag, startPoint x: 636, startPoint y: 390, endPoint x: 663, endPoint y: 162, distance: 229.3
click at [663, 162] on img at bounding box center [513, 310] width 717 height 1013
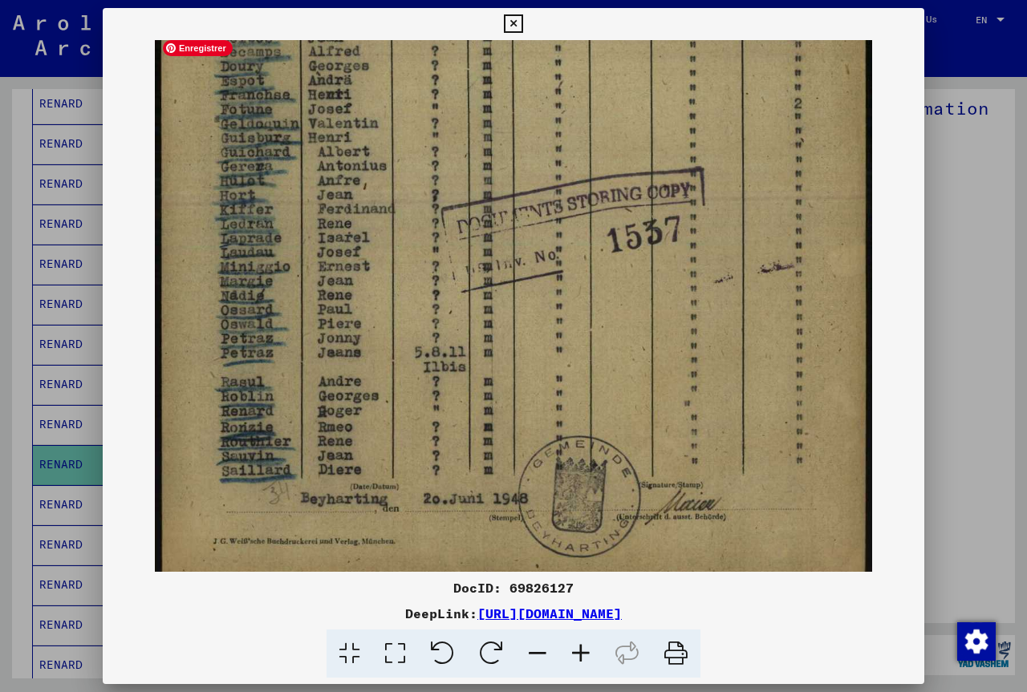
scroll to position [481, 0]
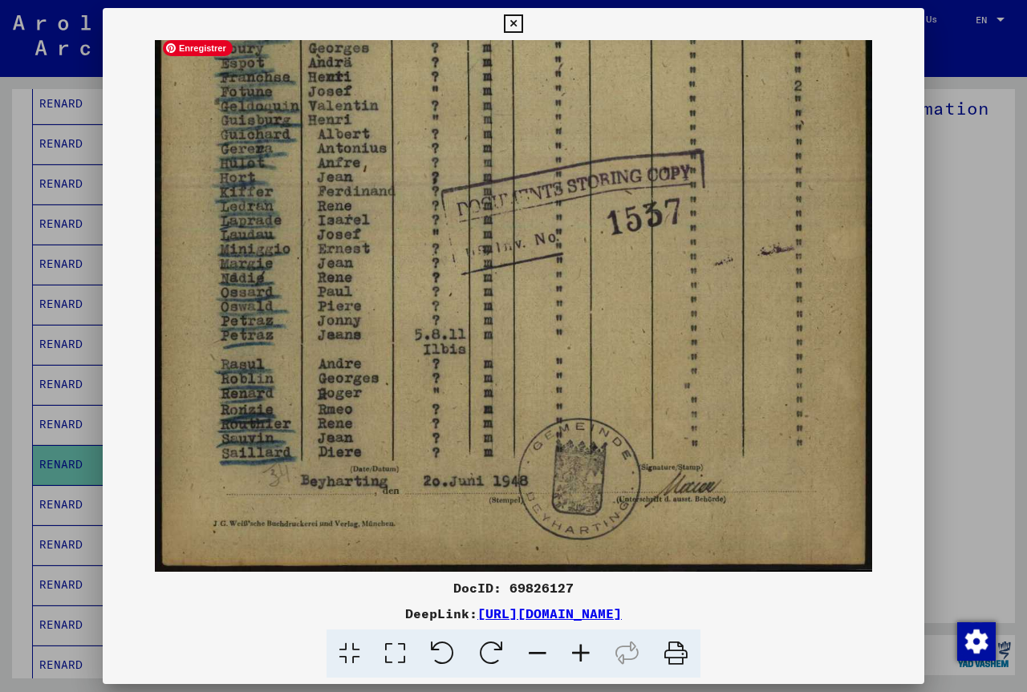
drag, startPoint x: 684, startPoint y: 465, endPoint x: 682, endPoint y: 171, distance: 294.4
click at [682, 171] on img at bounding box center [513, 65] width 717 height 1013
click at [971, 298] on div at bounding box center [513, 346] width 1027 height 692
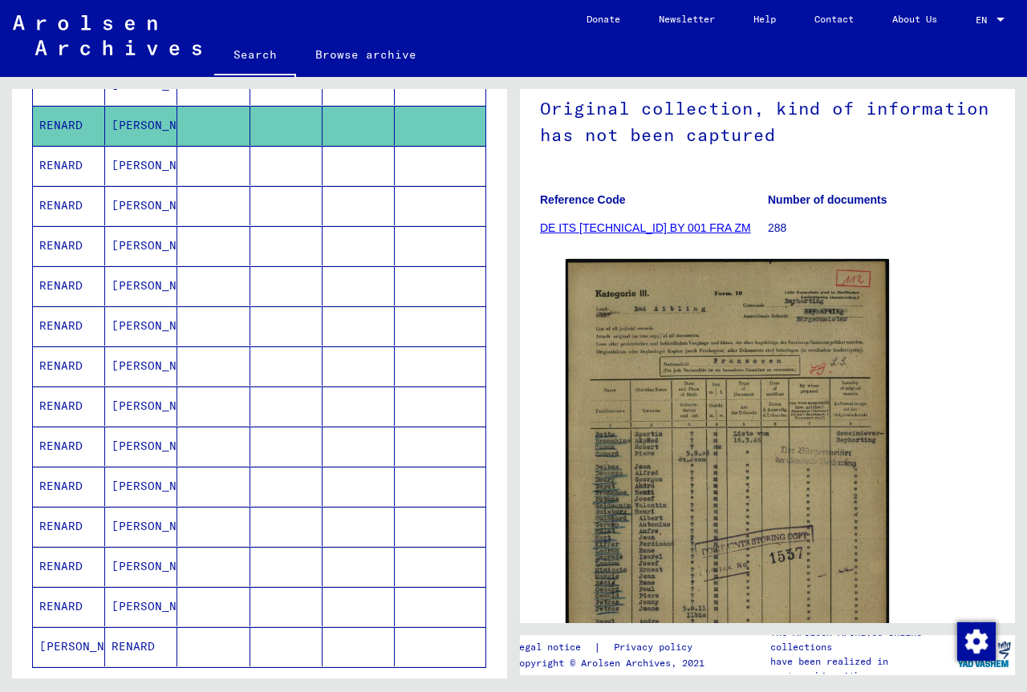
scroll to position [722, 0]
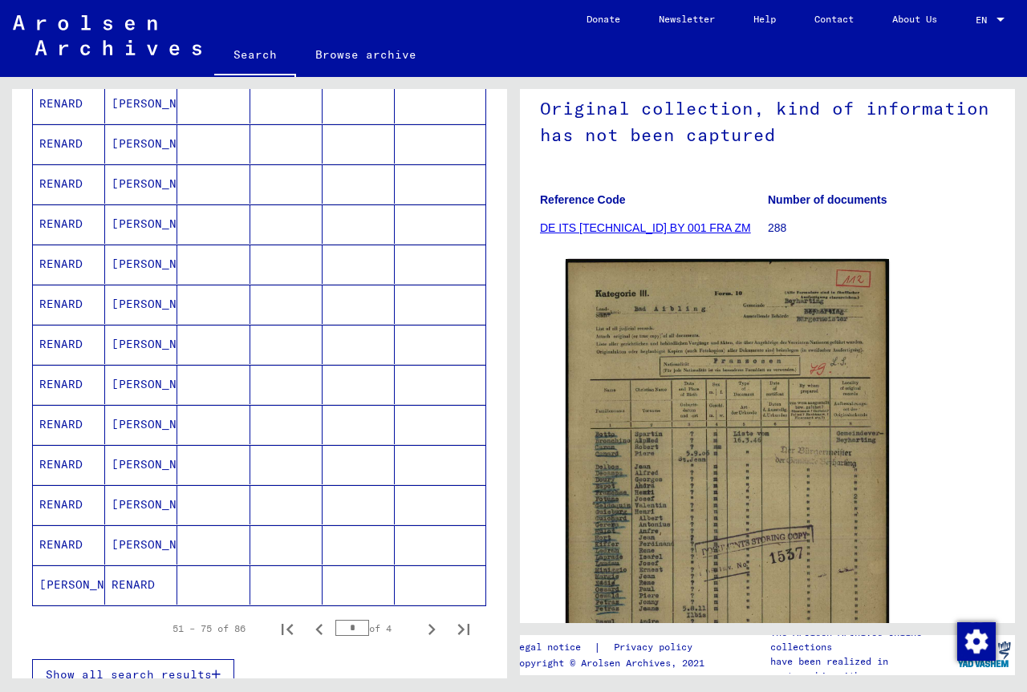
click at [133, 411] on mat-cell "[PERSON_NAME]" at bounding box center [141, 424] width 72 height 39
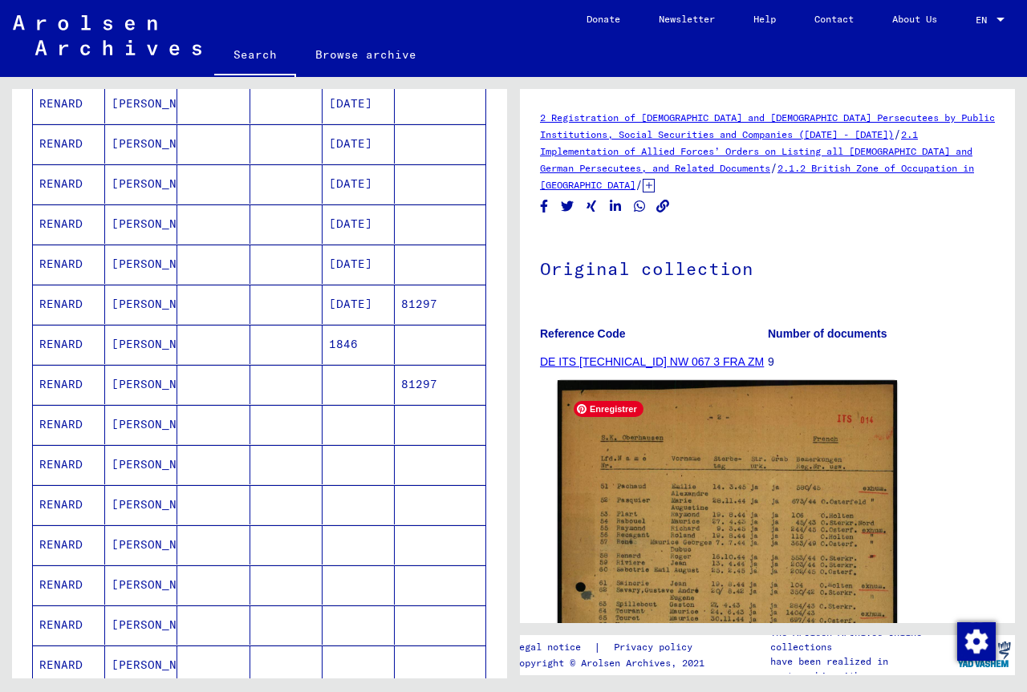
click at [724, 533] on img at bounding box center [726, 639] width 339 height 519
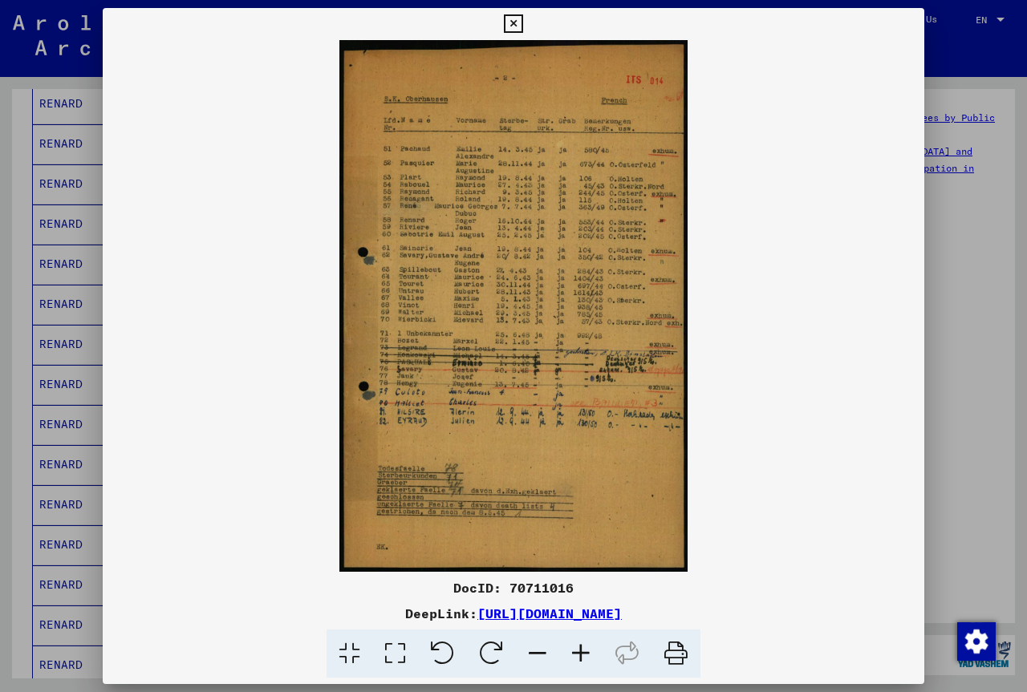
click at [586, 651] on icon at bounding box center [580, 654] width 43 height 49
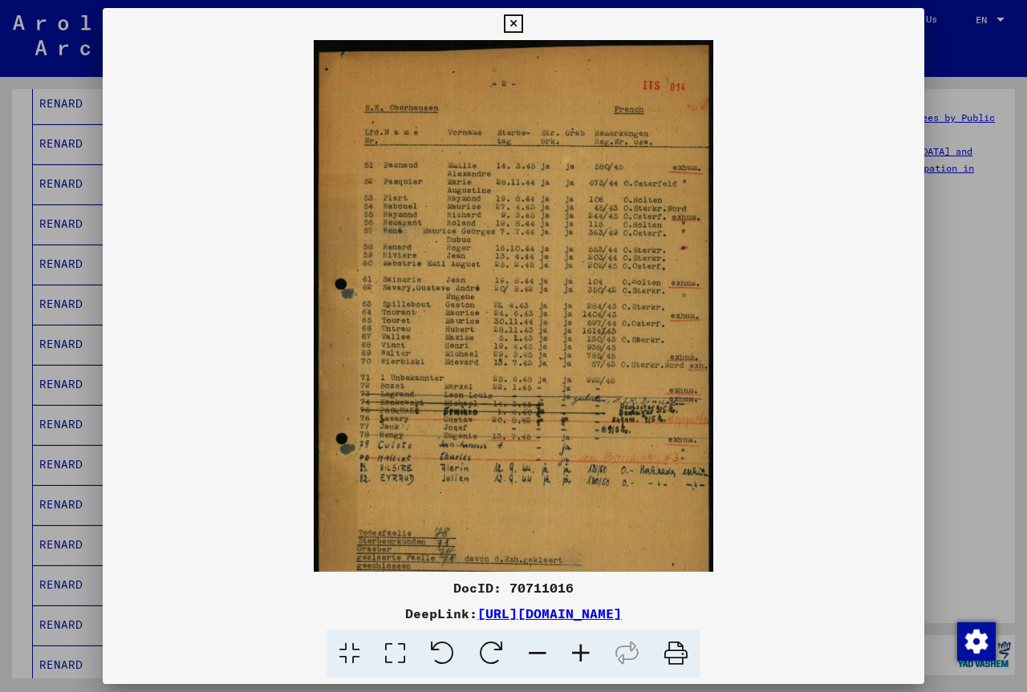
click at [586, 651] on icon at bounding box center [580, 654] width 43 height 49
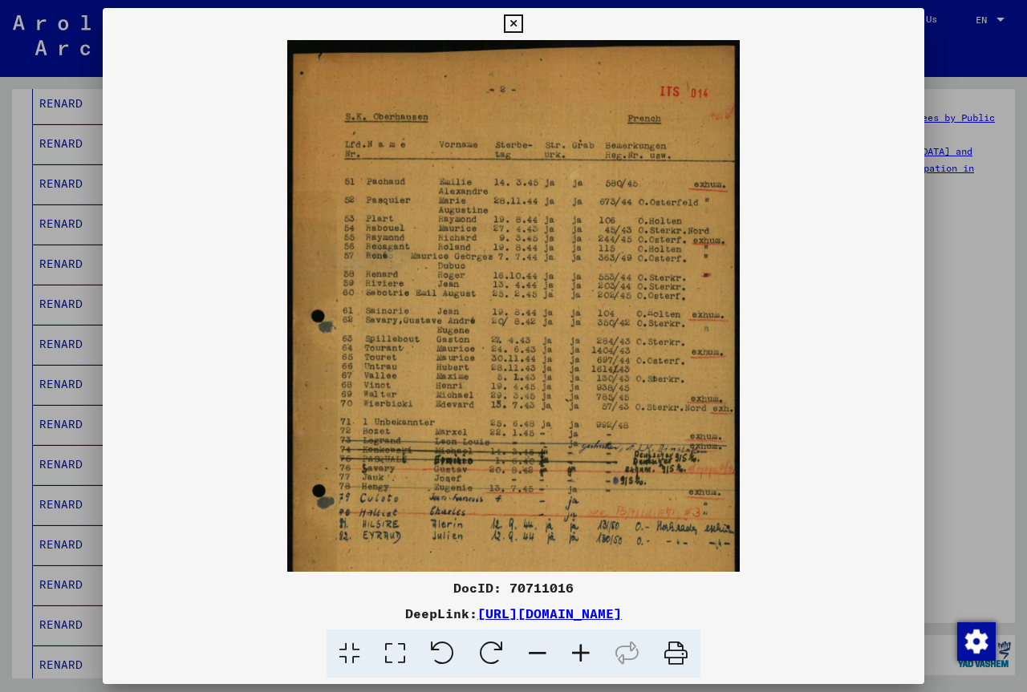
click at [586, 651] on icon at bounding box center [580, 654] width 43 height 49
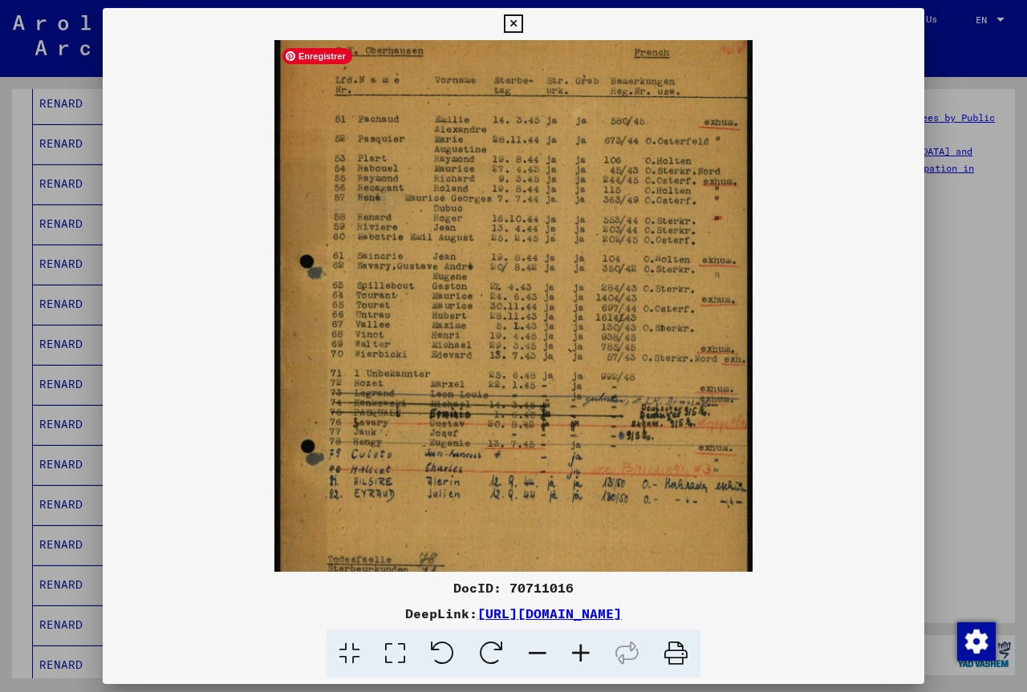
scroll to position [71, 0]
drag, startPoint x: 599, startPoint y: 469, endPoint x: 602, endPoint y: 398, distance: 71.4
click at [602, 398] on img at bounding box center [513, 335] width 479 height 732
click at [936, 290] on div at bounding box center [513, 346] width 1027 height 692
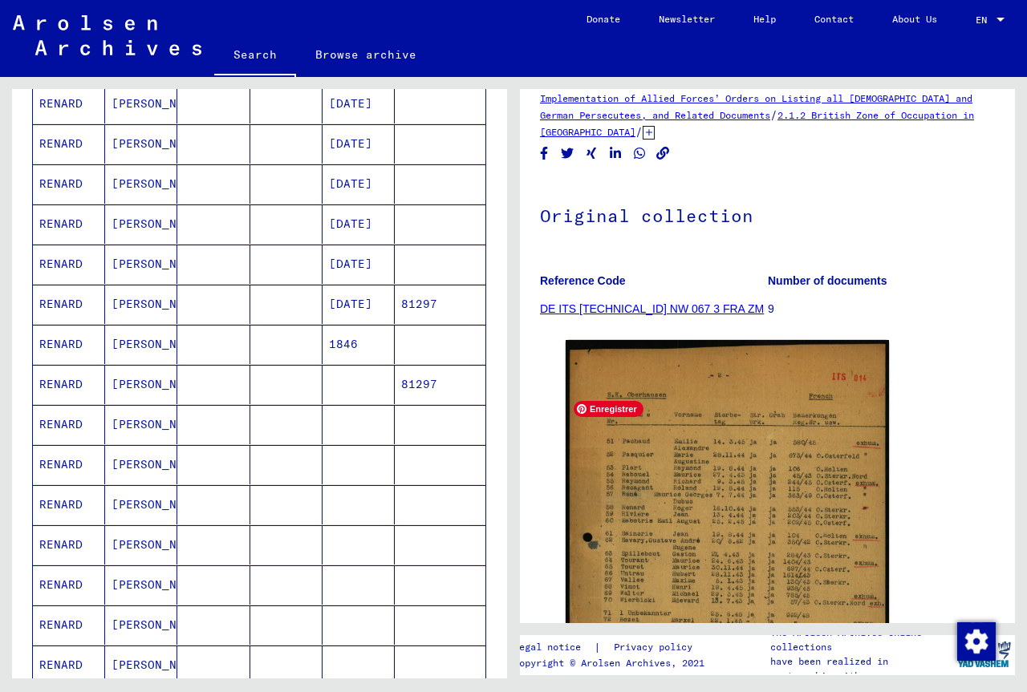
scroll to position [80, 0]
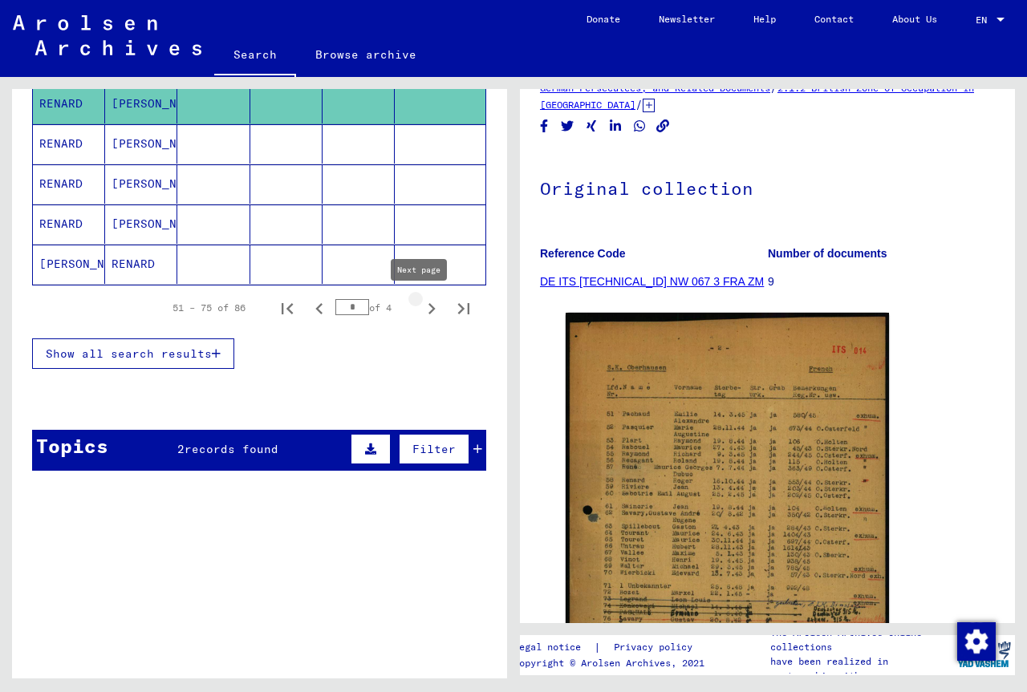
click at [420, 310] on icon "Next page" at bounding box center [431, 309] width 22 height 22
type input "*"
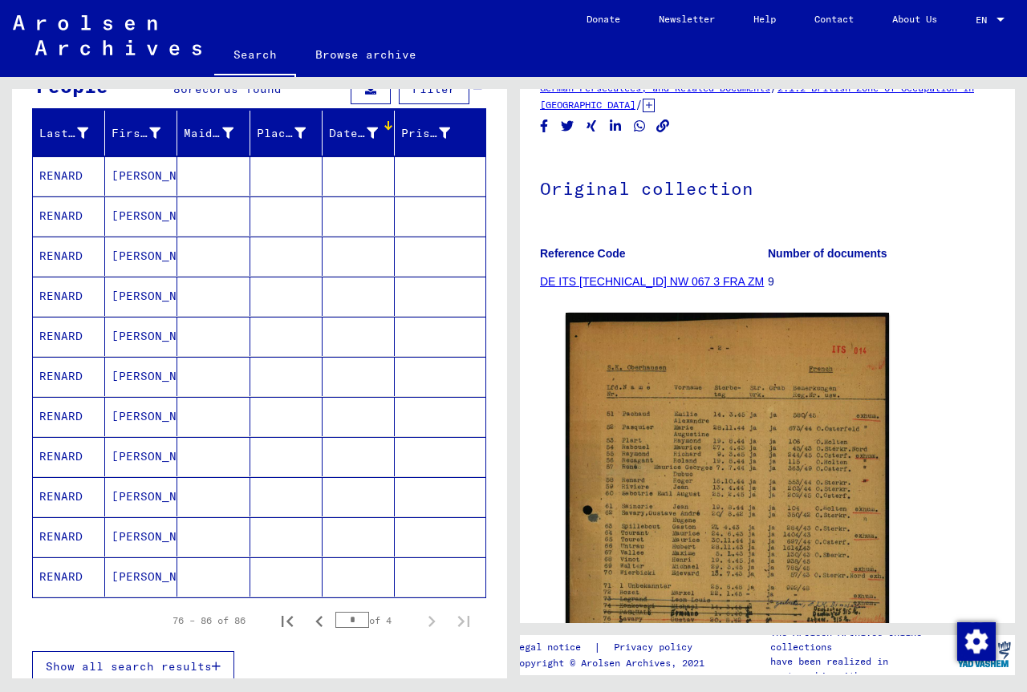
scroll to position [0, 0]
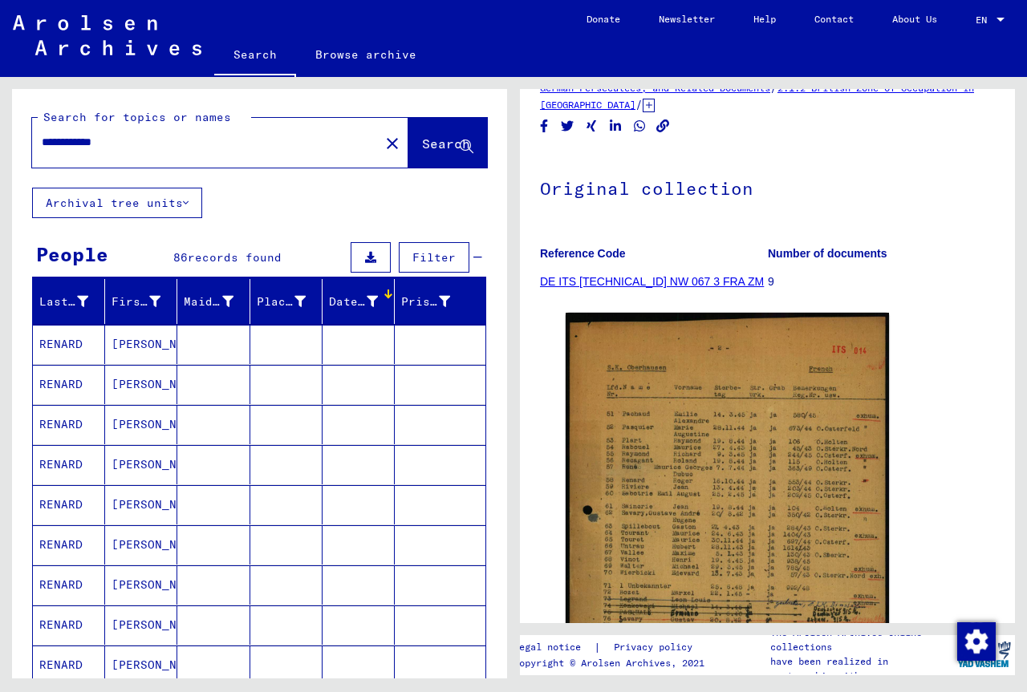
click at [204, 151] on div "**********" at bounding box center [201, 142] width 338 height 36
click at [214, 138] on input "**********" at bounding box center [206, 142] width 328 height 17
type input "**********"
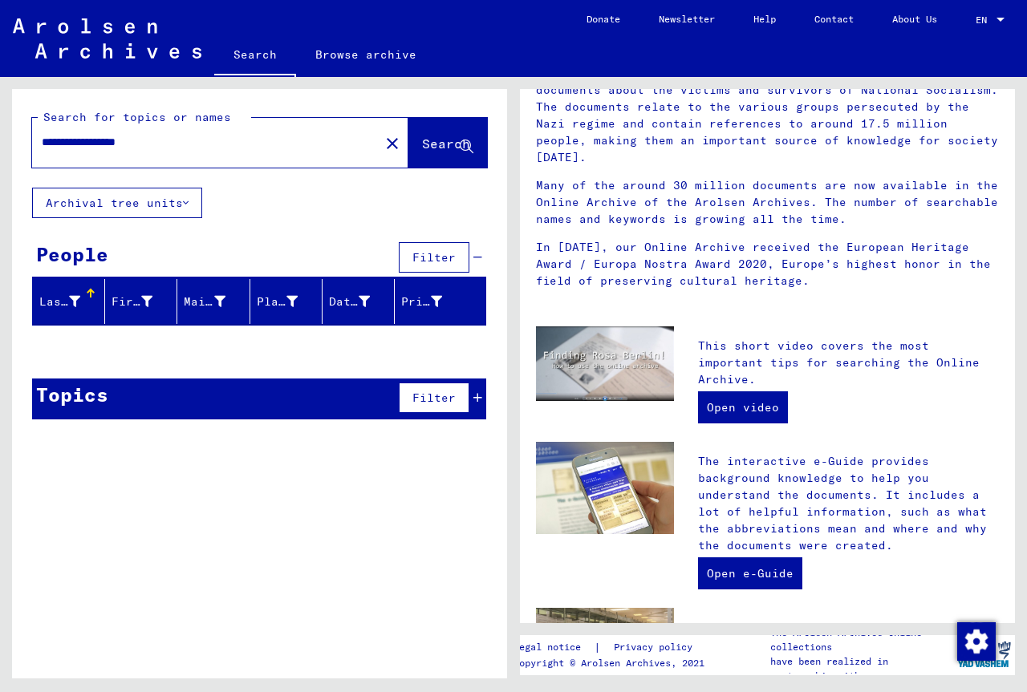
scroll to position [536, 0]
